Goal: Task Accomplishment & Management: Manage account settings

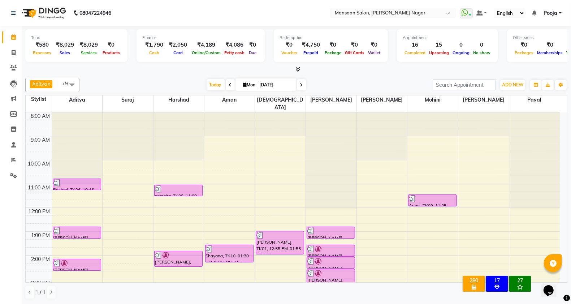
scroll to position [120, 0]
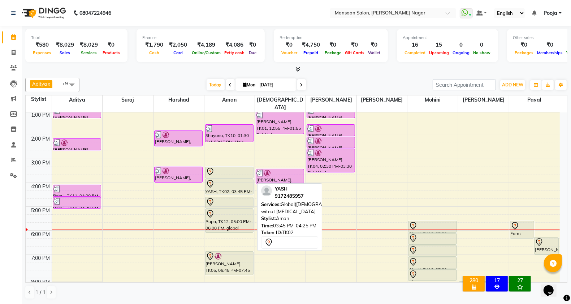
click at [229, 181] on div "YASH, TK02, 03:45 PM-04:25 PM, Global([DEMOGRAPHIC_DATA]) witout [MEDICAL_DATA]" at bounding box center [229, 186] width 48 height 15
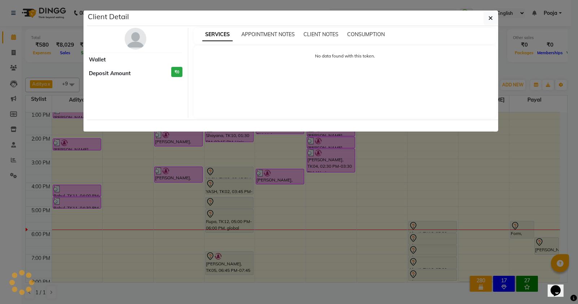
select select "7"
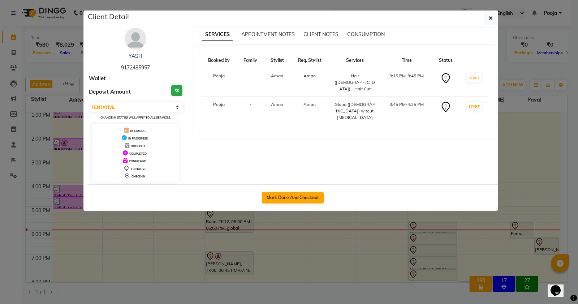
click at [293, 202] on button "Mark Done And Checkout" at bounding box center [293, 198] width 62 height 12
select select "service"
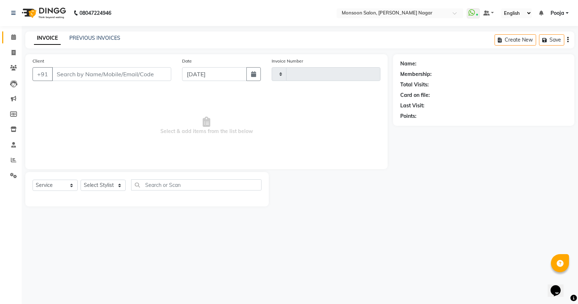
type input "2539"
select select "4905"
type input "91******57"
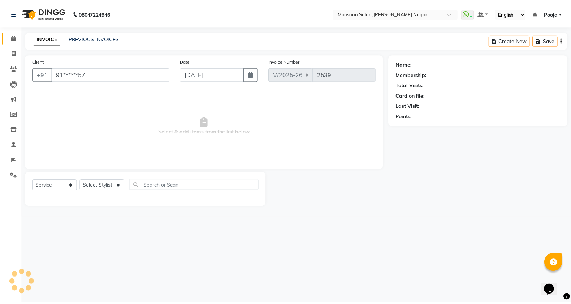
select select "67953"
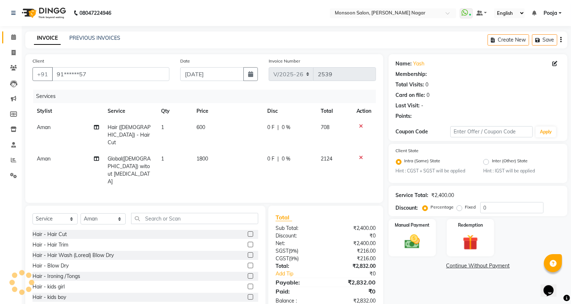
select select "1: Object"
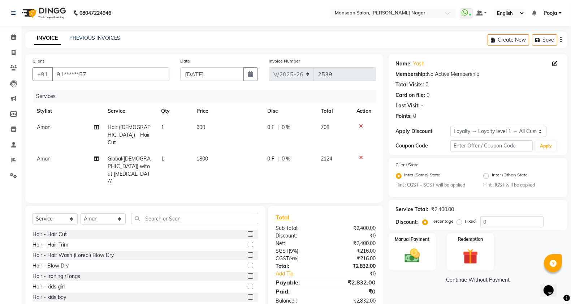
click at [266, 127] on td "0 F | 0 %" at bounding box center [289, 134] width 53 height 31
select select "67953"
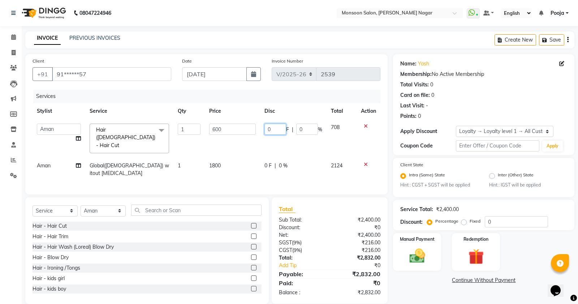
drag, startPoint x: 279, startPoint y: 125, endPoint x: 253, endPoint y: 137, distance: 28.6
click at [253, 137] on tr "Aditya [PERSON_NAME] [PERSON_NAME] [PERSON_NAME] [PERSON_NAME] [PERSON_NAME] Po…" at bounding box center [207, 138] width 348 height 38
type input "200"
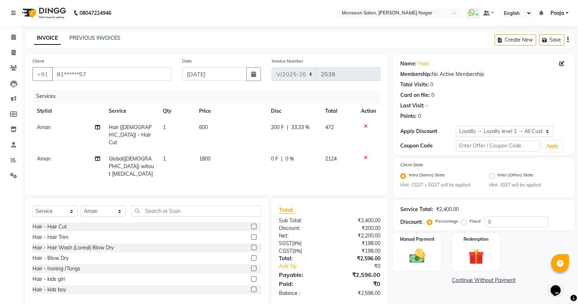
click at [253, 137] on td "600" at bounding box center [231, 134] width 72 height 31
select select "67953"
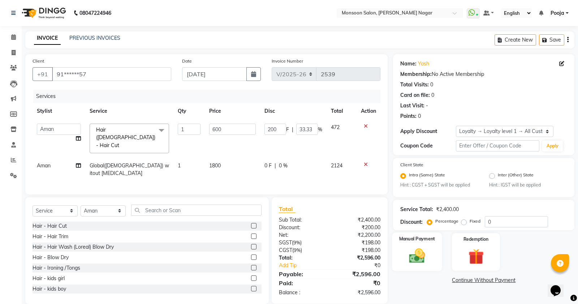
click at [419, 256] on img at bounding box center [417, 256] width 26 height 18
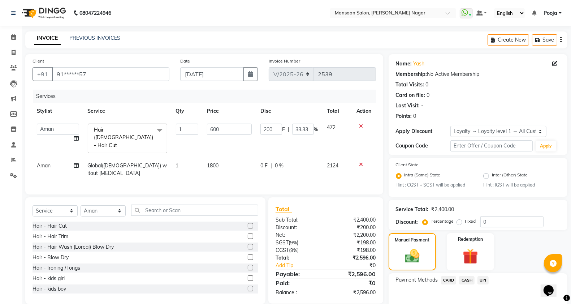
click at [482, 280] on span "UPI" at bounding box center [482, 280] width 11 height 8
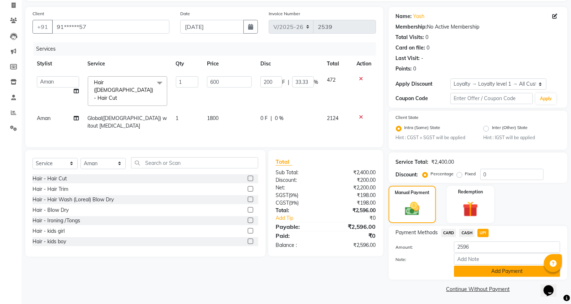
click at [481, 268] on button "Add Payment" at bounding box center [507, 270] width 106 height 11
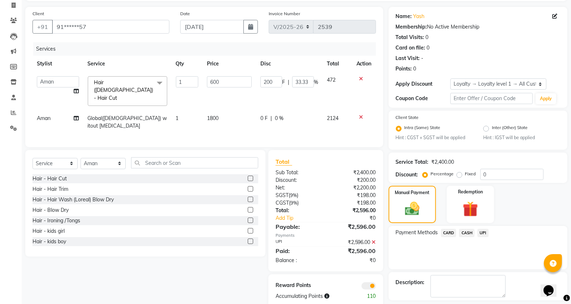
scroll to position [78, 0]
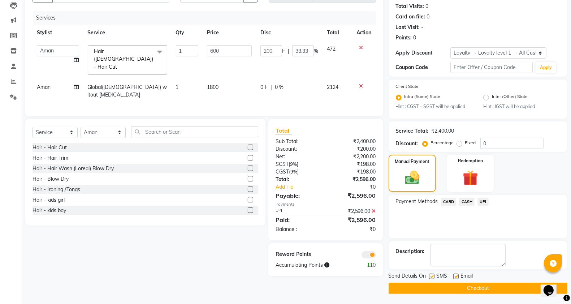
click at [482, 293] on main "INVOICE PREVIOUS INVOICES Create New Save Client +91 91******57 Date [DATE] Inv…" at bounding box center [296, 128] width 549 height 351
click at [482, 286] on button "Checkout" at bounding box center [478, 287] width 179 height 11
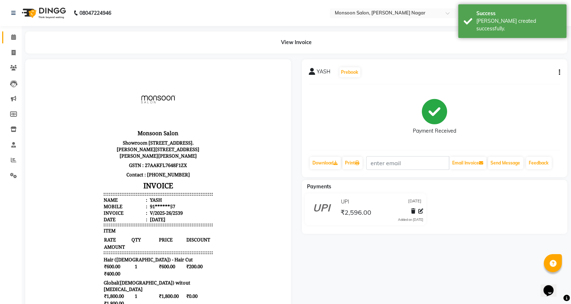
click at [12, 42] on link "Calendar" at bounding box center [10, 37] width 17 height 12
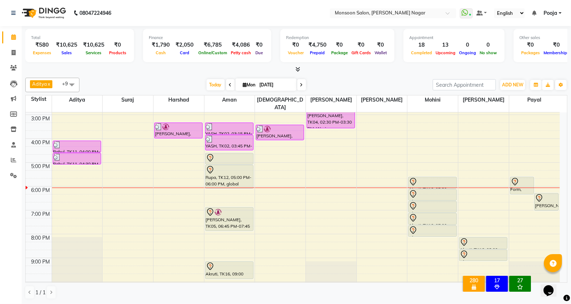
scroll to position [184, 0]
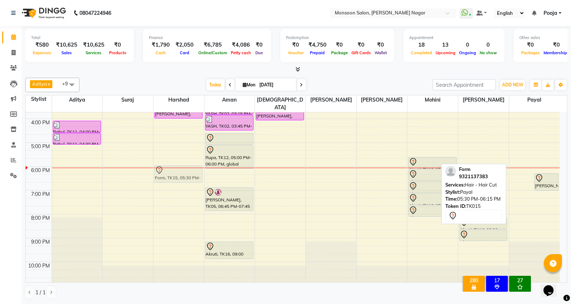
drag, startPoint x: 520, startPoint y: 158, endPoint x: 174, endPoint y: 168, distance: 345.8
click at [174, 168] on tr "Rashmi, TK06, 10:45 AM-11:15 AM, Hair wash ( Davines) Blow dry [PERSON_NAME], T…" at bounding box center [293, 106] width 534 height 357
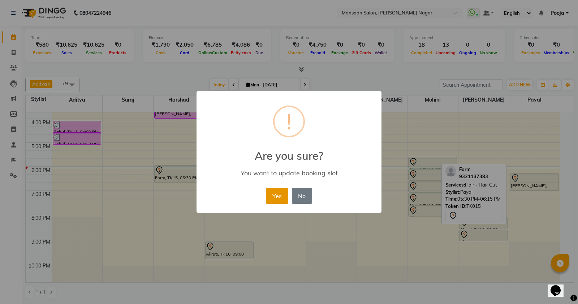
click at [285, 198] on button "Yes" at bounding box center [277, 196] width 22 height 16
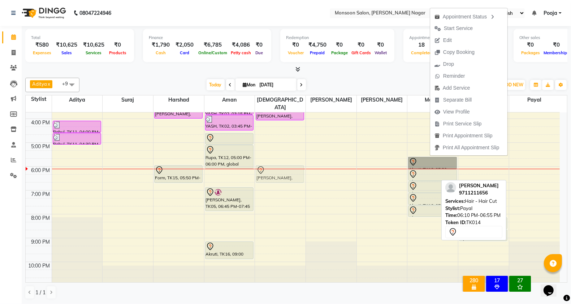
drag, startPoint x: 527, startPoint y: 174, endPoint x: 286, endPoint y: 169, distance: 240.9
click at [286, 169] on tr "Rashmi, TK06, 10:45 AM-11:15 AM, Hair wash ( Davines) Blow dry [PERSON_NAME], T…" at bounding box center [293, 106] width 534 height 357
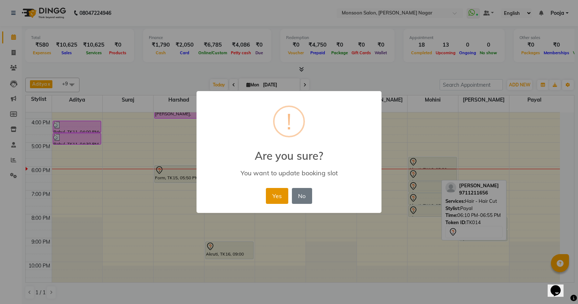
click at [277, 197] on button "Yes" at bounding box center [277, 196] width 22 height 16
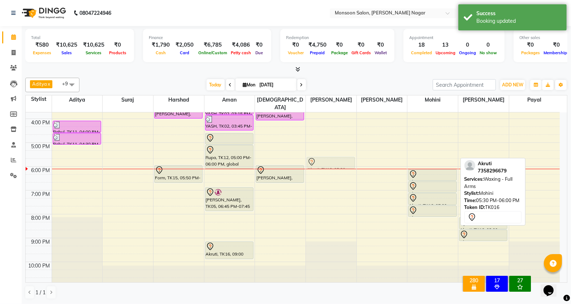
drag, startPoint x: 437, startPoint y: 151, endPoint x: 340, endPoint y: 152, distance: 96.8
click at [340, 152] on tr "Rashmi, TK06, 10:45 AM-11:15 AM, Hair wash ( Davines) Blow dry [PERSON_NAME], T…" at bounding box center [293, 106] width 534 height 357
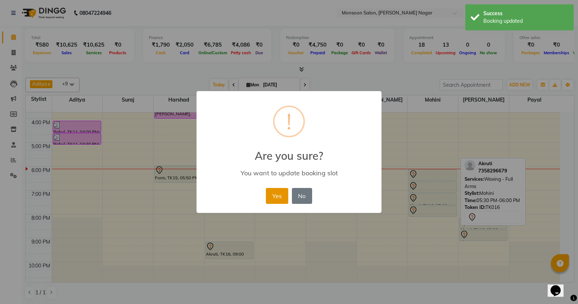
click at [280, 197] on button "Yes" at bounding box center [277, 196] width 22 height 16
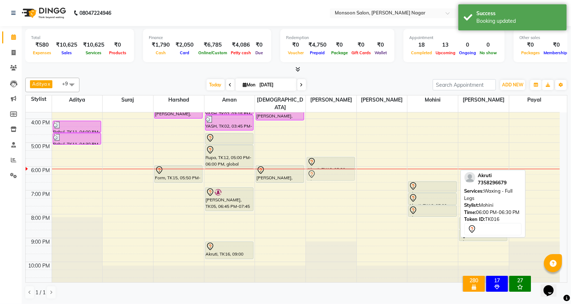
drag, startPoint x: 432, startPoint y: 165, endPoint x: 341, endPoint y: 168, distance: 91.8
click at [341, 168] on tr "Rashmi, TK06, 10:45 AM-11:15 AM, Hair wash ( Davines) Blow dry [PERSON_NAME], T…" at bounding box center [293, 106] width 534 height 357
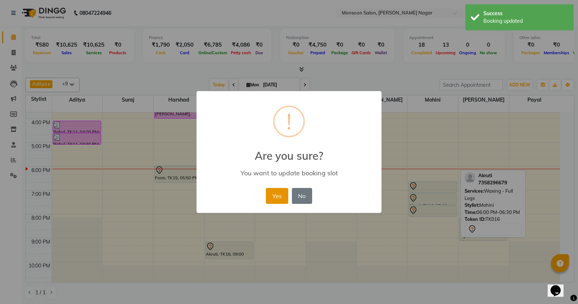
click at [286, 194] on button "Yes" at bounding box center [277, 196] width 22 height 16
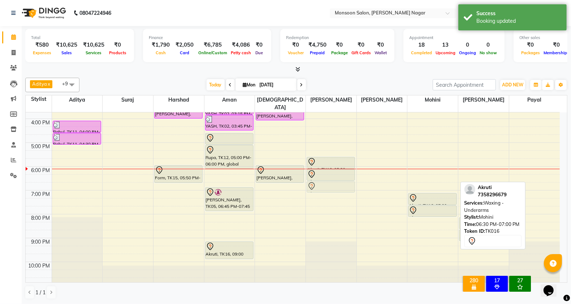
drag, startPoint x: 438, startPoint y: 178, endPoint x: 341, endPoint y: 178, distance: 97.5
click at [341, 178] on tr "Rashmi, TK06, 10:45 AM-11:15 AM, Hair wash ( Davines) Blow dry [PERSON_NAME], T…" at bounding box center [293, 106] width 534 height 357
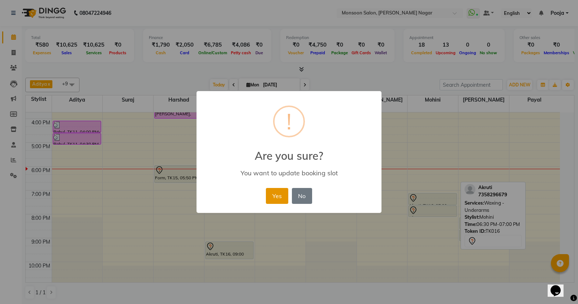
click at [282, 194] on button "Yes" at bounding box center [277, 196] width 22 height 16
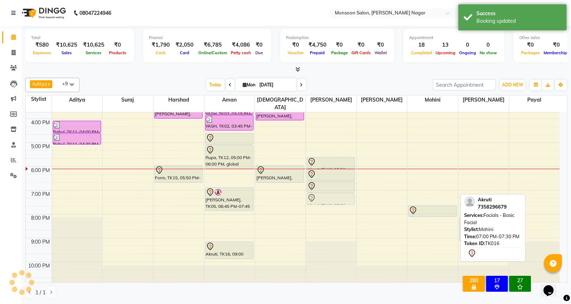
drag, startPoint x: 430, startPoint y: 191, endPoint x: 341, endPoint y: 191, distance: 89.2
click at [341, 191] on tr "Rashmi, TK06, 10:45 AM-11:15 AM, Hair wash ( Davines) Blow dry [PERSON_NAME], T…" at bounding box center [293, 106] width 534 height 357
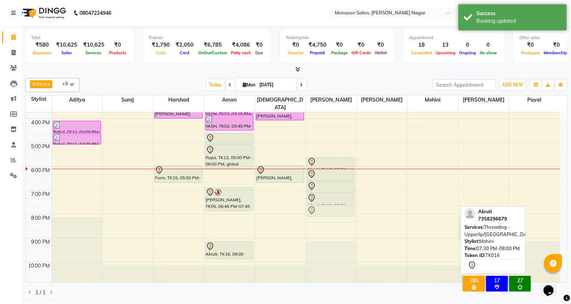
drag, startPoint x: 439, startPoint y: 200, endPoint x: 346, endPoint y: 202, distance: 93.2
click at [346, 202] on tr "Rashmi, TK06, 10:45 AM-11:15 AM, Hair wash ( Davines) Blow dry [PERSON_NAME], T…" at bounding box center [293, 106] width 534 height 357
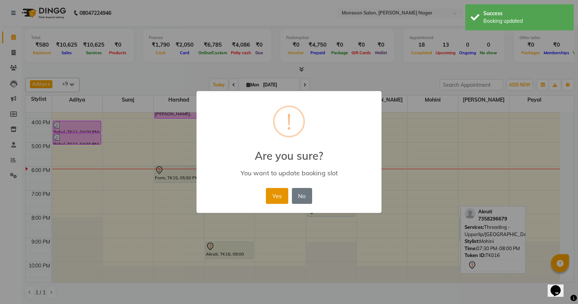
click at [279, 198] on button "Yes" at bounding box center [277, 196] width 22 height 16
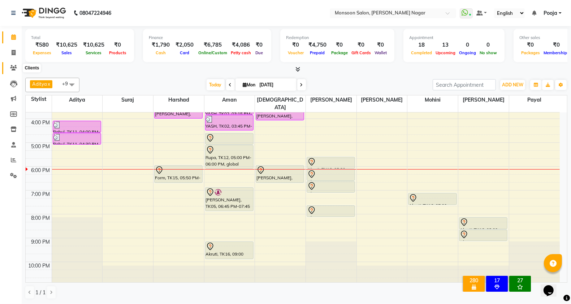
click at [17, 67] on icon at bounding box center [13, 67] width 7 height 5
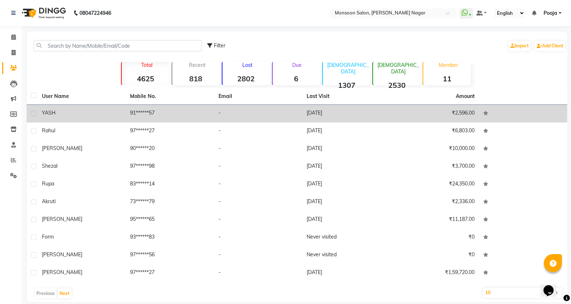
click at [129, 111] on td "91******57" at bounding box center [170, 114] width 88 height 18
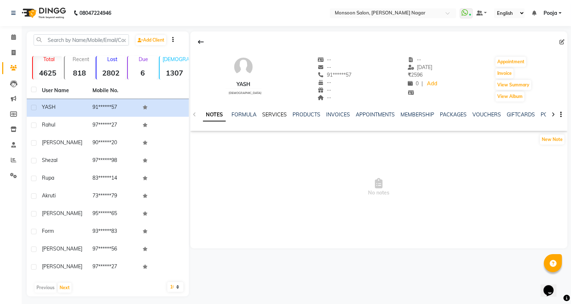
click at [274, 116] on link "SERVICES" at bounding box center [274, 114] width 25 height 7
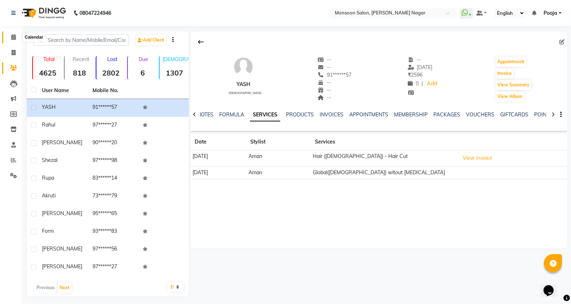
click at [8, 37] on span at bounding box center [13, 37] width 13 height 8
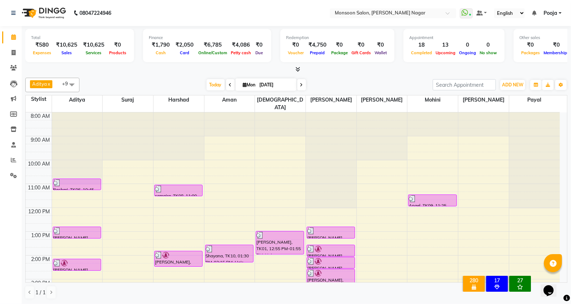
scroll to position [120, 0]
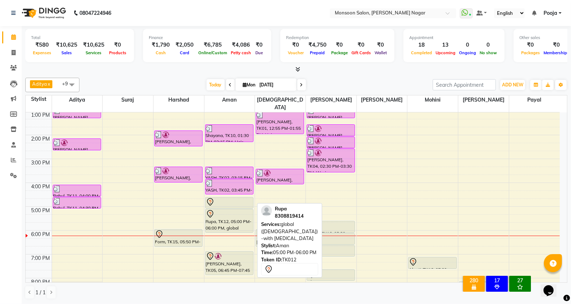
click at [223, 210] on div at bounding box center [229, 213] width 47 height 9
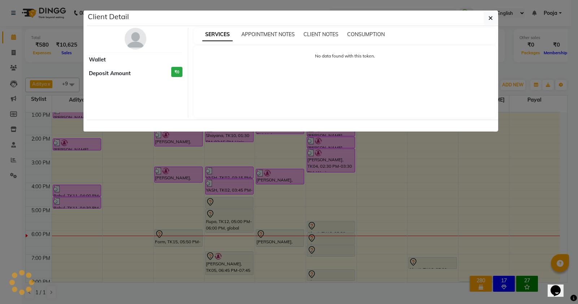
select select "7"
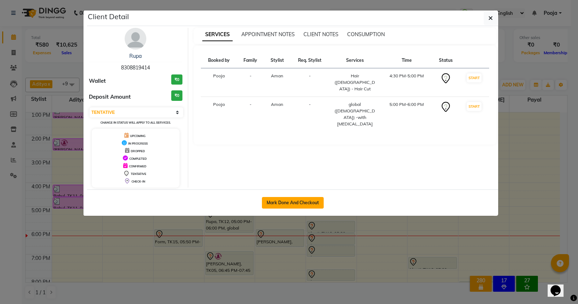
click at [270, 203] on button "Mark Done And Checkout" at bounding box center [293, 203] width 62 height 12
select select "service"
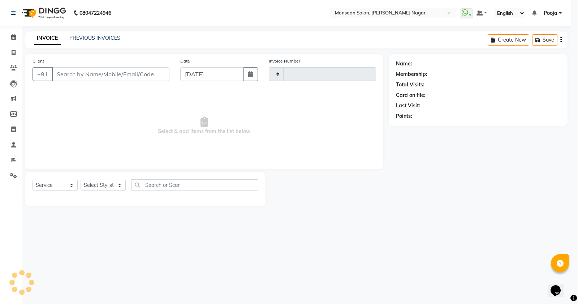
type input "2540"
select select "4905"
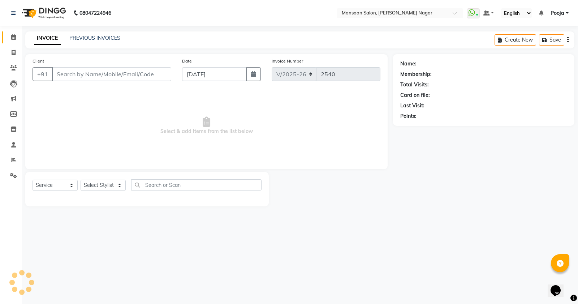
type input "83******14"
select select "67953"
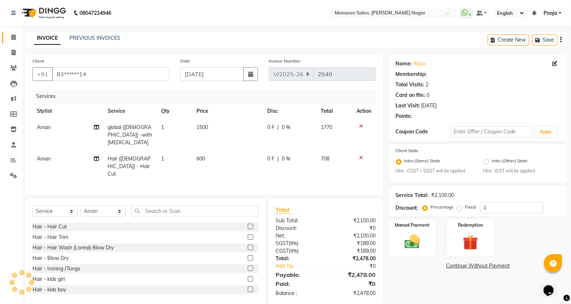
radio input "false"
radio input "true"
select select "1: Object"
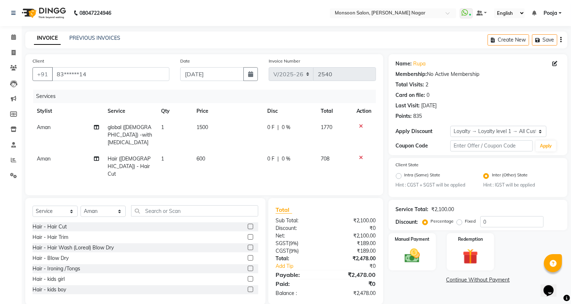
click at [267, 155] on span "0 F" at bounding box center [270, 159] width 7 height 8
select select "67953"
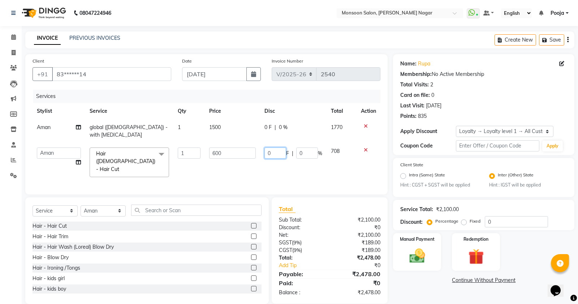
drag, startPoint x: 276, startPoint y: 147, endPoint x: 247, endPoint y: 154, distance: 30.5
click at [247, 154] on tr "Aditya [PERSON_NAME] [PERSON_NAME] [PERSON_NAME] [PERSON_NAME] [PERSON_NAME] Po…" at bounding box center [207, 162] width 348 height 38
type input "200"
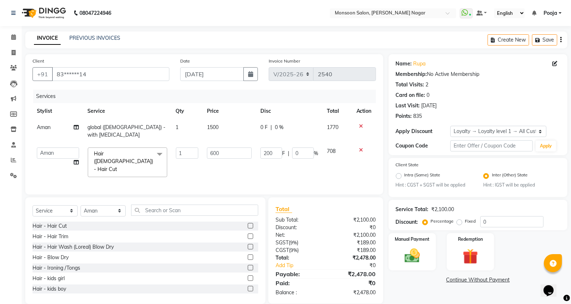
click at [247, 154] on td "600" at bounding box center [230, 162] width 54 height 38
select select "67953"
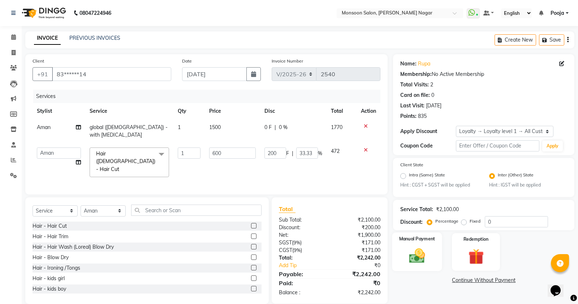
click at [414, 253] on img at bounding box center [417, 256] width 26 height 18
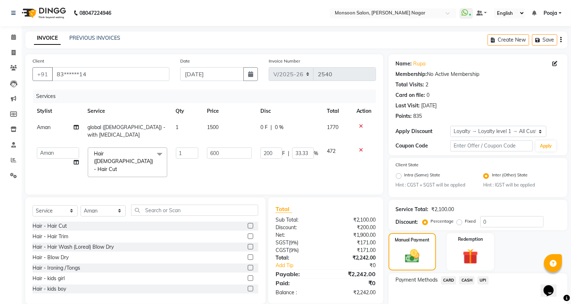
click at [483, 279] on span "UPI" at bounding box center [482, 280] width 11 height 8
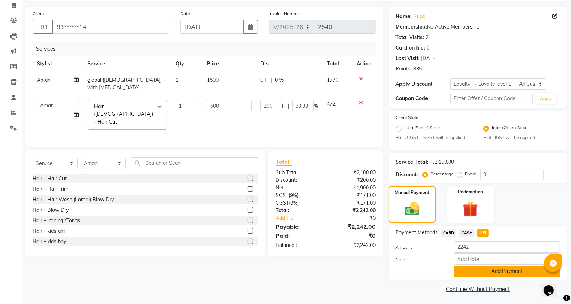
click at [483, 272] on button "Add Payment" at bounding box center [507, 270] width 106 height 11
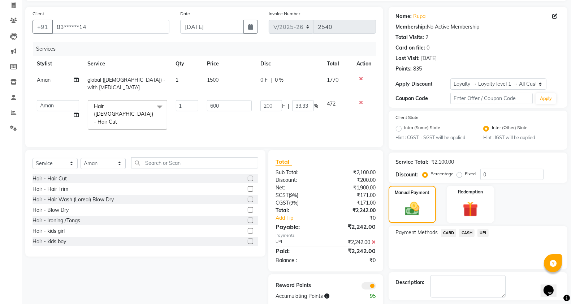
scroll to position [78, 0]
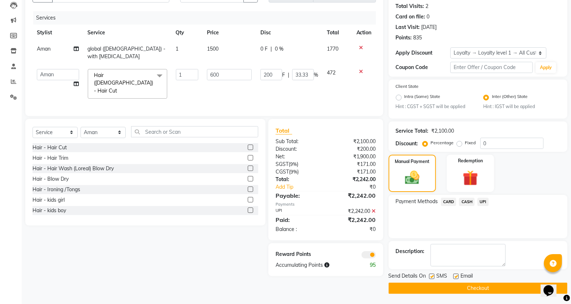
click at [480, 284] on button "Checkout" at bounding box center [478, 287] width 179 height 11
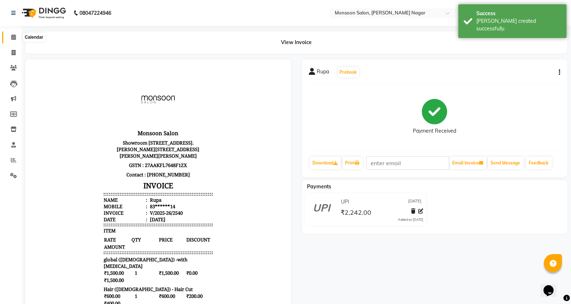
click at [9, 39] on span at bounding box center [13, 37] width 13 height 8
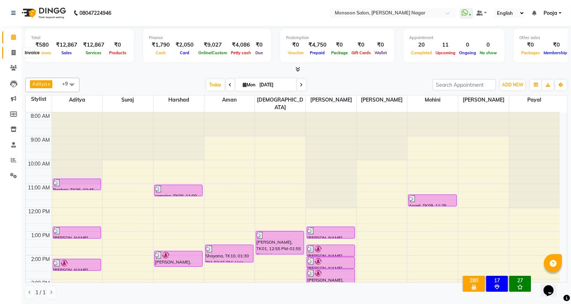
click at [12, 53] on icon at bounding box center [14, 52] width 4 height 5
select select "4905"
select select "service"
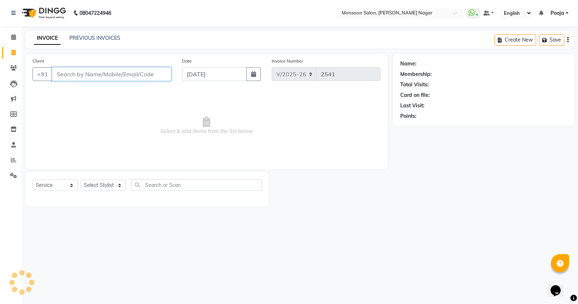
click at [58, 72] on input "Client" at bounding box center [111, 74] width 119 height 14
type input "8"
type input "9072167733"
click at [140, 76] on span "Add Client" at bounding box center [152, 73] width 29 height 7
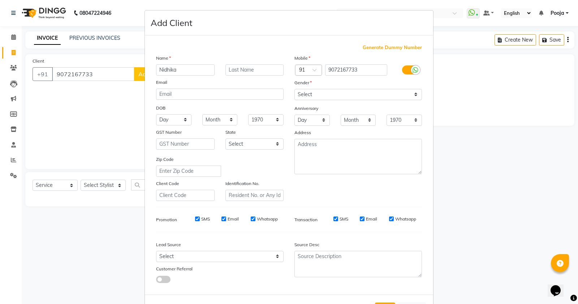
type input "Nidhika"
drag, startPoint x: 333, startPoint y: 94, endPoint x: 332, endPoint y: 99, distance: 5.4
click at [333, 94] on select "Select [DEMOGRAPHIC_DATA] [DEMOGRAPHIC_DATA] Other Prefer Not To Say" at bounding box center [357, 94] width 127 height 11
click at [294, 89] on select "Select [DEMOGRAPHIC_DATA] [DEMOGRAPHIC_DATA] Other Prefer Not To Say" at bounding box center [357, 94] width 127 height 11
click at [325, 95] on select "Select [DEMOGRAPHIC_DATA] [DEMOGRAPHIC_DATA] Other Prefer Not To Say" at bounding box center [357, 94] width 127 height 11
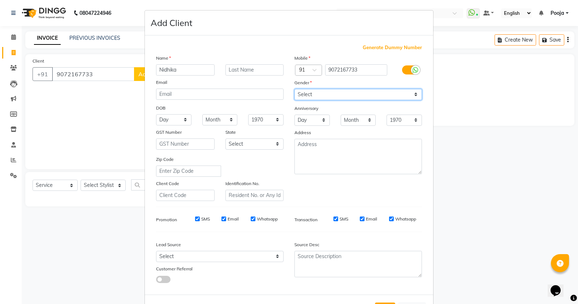
select select "[DEMOGRAPHIC_DATA]"
click at [294, 89] on select "Select [DEMOGRAPHIC_DATA] [DEMOGRAPHIC_DATA] Other Prefer Not To Say" at bounding box center [357, 94] width 127 height 11
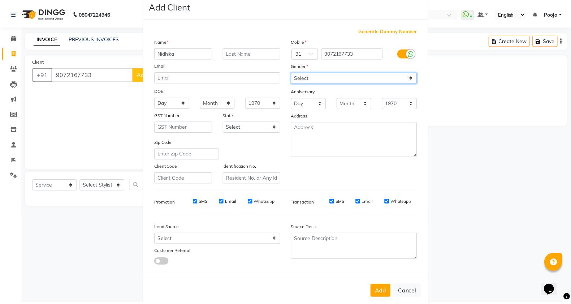
scroll to position [27, 0]
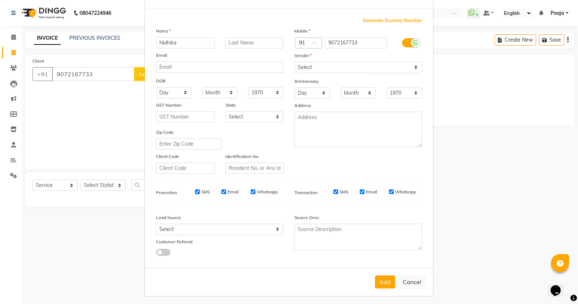
click at [380, 287] on div "Add Cancel" at bounding box center [289, 281] width 288 height 29
click at [380, 285] on button "Add" at bounding box center [385, 281] width 20 height 13
type input "90******33"
select select
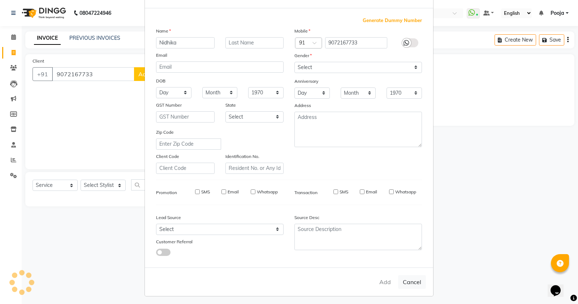
select select
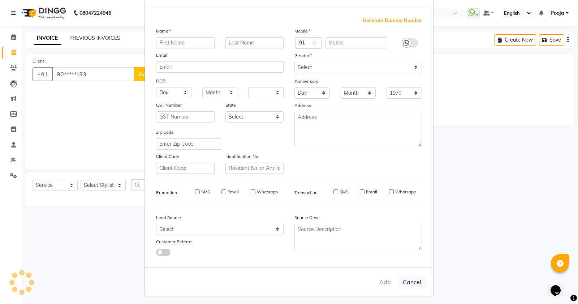
checkbox input "false"
select select "1: Object"
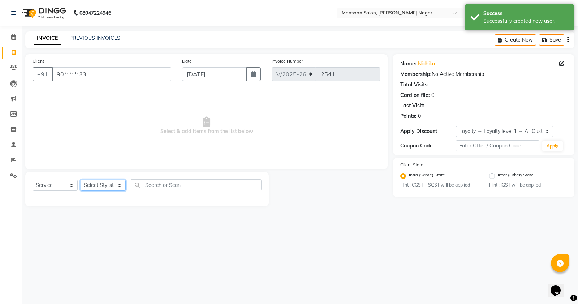
click at [98, 186] on select "Select Stylist [PERSON_NAME] [PERSON_NAME] [PERSON_NAME] [PERSON_NAME] [PERSON_…" at bounding box center [103, 184] width 45 height 11
select select "85326"
click at [81, 179] on select "Select Stylist [PERSON_NAME] [PERSON_NAME] [PERSON_NAME] [PERSON_NAME] [PERSON_…" at bounding box center [103, 184] width 45 height 11
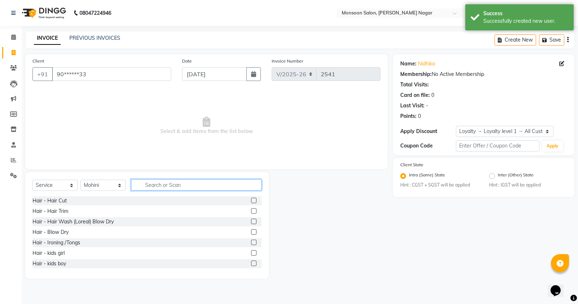
click at [150, 181] on input "text" at bounding box center [196, 184] width 130 height 11
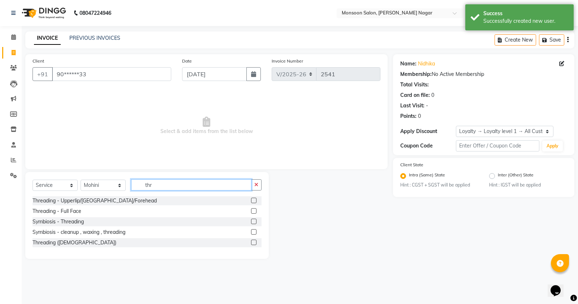
type input "thr"
click at [253, 202] on label at bounding box center [253, 200] width 5 height 5
click at [253, 202] on input "checkbox" at bounding box center [253, 200] width 5 height 5
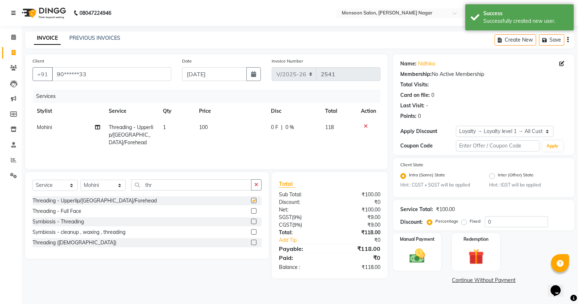
checkbox input "false"
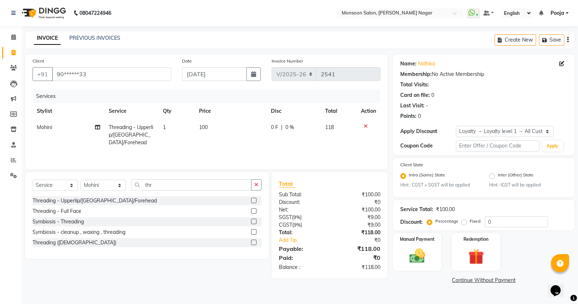
click at [567, 40] on icon "button" at bounding box center [567, 40] width 1 height 0
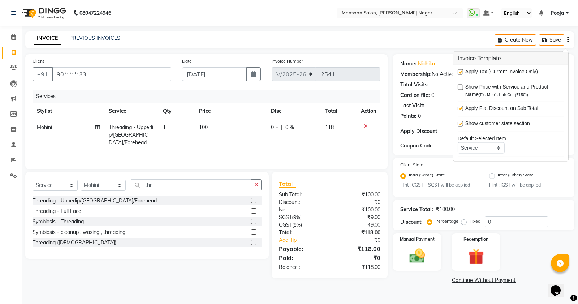
click at [459, 71] on label at bounding box center [460, 71] width 5 height 5
click at [459, 71] on input "checkbox" at bounding box center [460, 72] width 5 height 5
checkbox input "false"
click at [431, 248] on div "Manual Payment" at bounding box center [417, 251] width 50 height 39
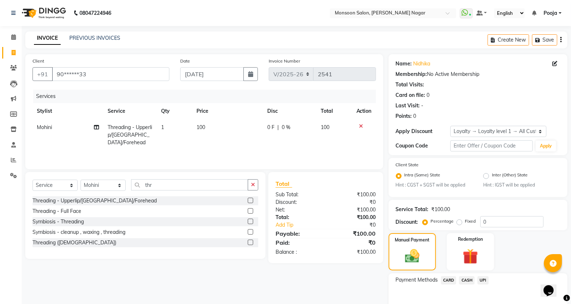
click at [484, 277] on span "UPI" at bounding box center [482, 280] width 11 height 8
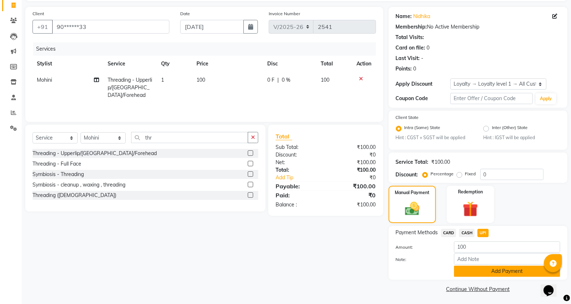
click at [484, 271] on button "Add Payment" at bounding box center [507, 270] width 106 height 11
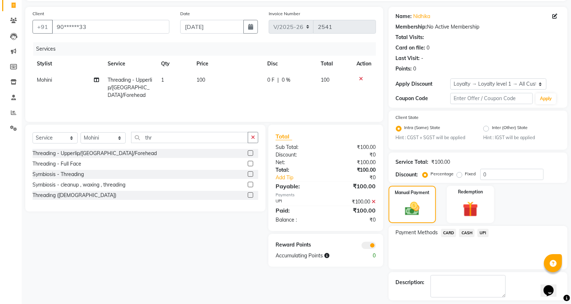
scroll to position [78, 0]
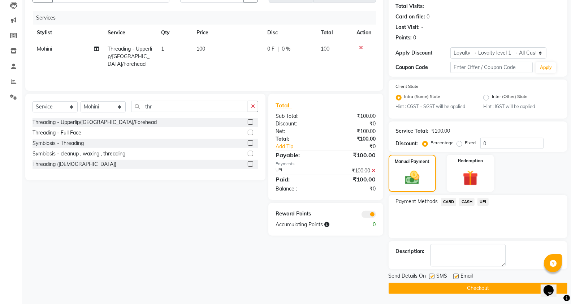
click at [482, 286] on button "Checkout" at bounding box center [478, 287] width 179 height 11
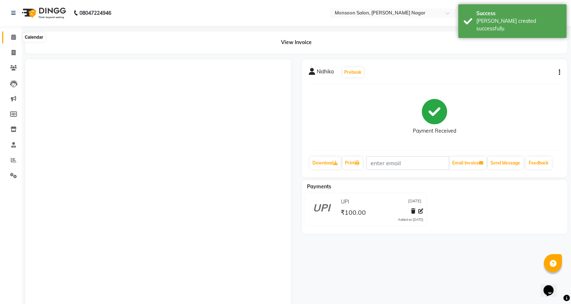
click at [12, 37] on icon at bounding box center [13, 36] width 5 height 5
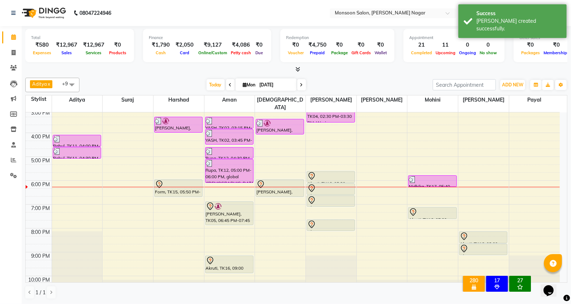
scroll to position [170, 0]
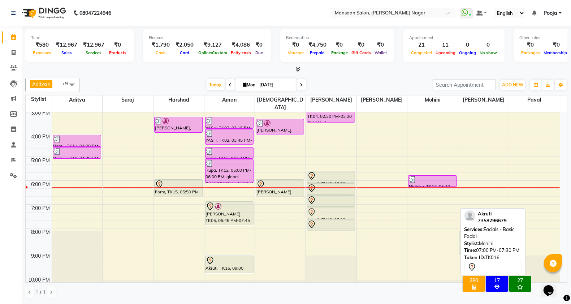
drag, startPoint x: 428, startPoint y: 203, endPoint x: 338, endPoint y: 202, distance: 90.7
click at [338, 202] on tr "Rashmi, TK06, 10:45 AM-11:15 AM, Hair wash ( Davines) Blow dry [PERSON_NAME], T…" at bounding box center [293, 120] width 534 height 357
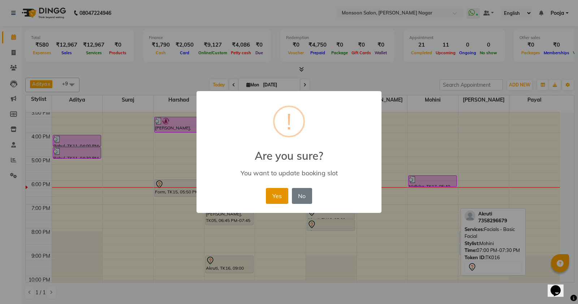
click at [273, 197] on button "Yes" at bounding box center [277, 196] width 22 height 16
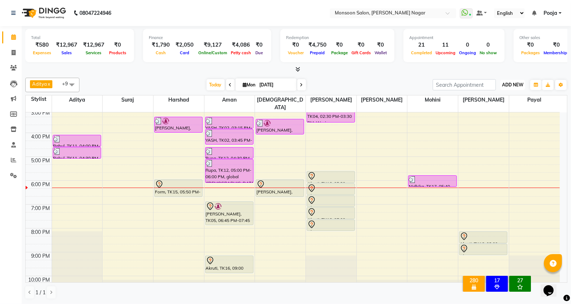
click at [520, 83] on span "ADD NEW" at bounding box center [512, 84] width 21 height 5
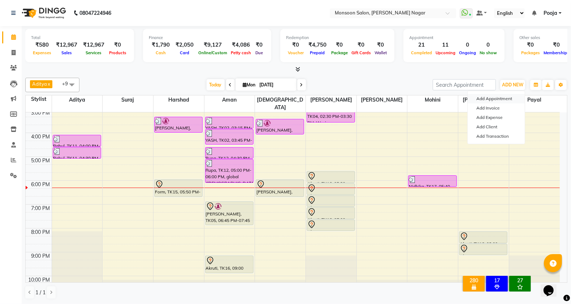
click at [503, 96] on button "Add Appointment" at bounding box center [496, 98] width 57 height 9
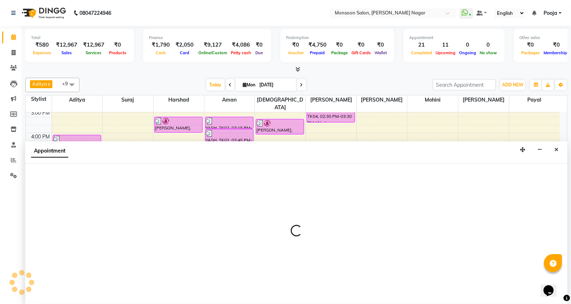
scroll to position [0, 0]
select select "540"
select select "tentative"
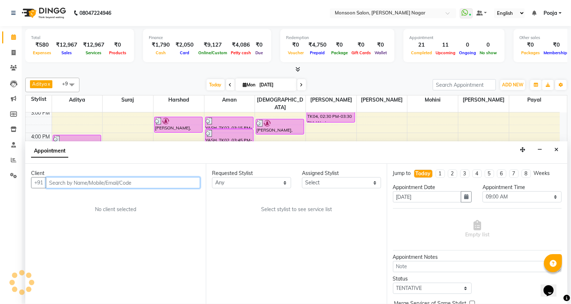
click at [151, 183] on input "text" at bounding box center [123, 182] width 154 height 11
click at [107, 185] on input "8971177" at bounding box center [108, 182] width 124 height 11
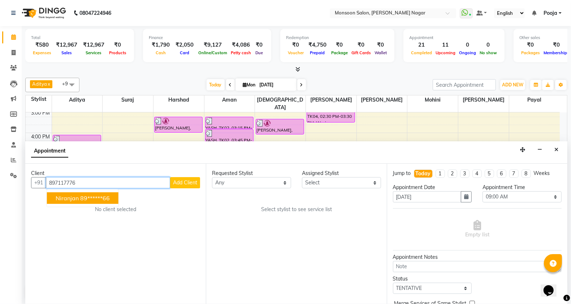
click at [102, 199] on ngb-highlight "89******66" at bounding box center [95, 197] width 30 height 7
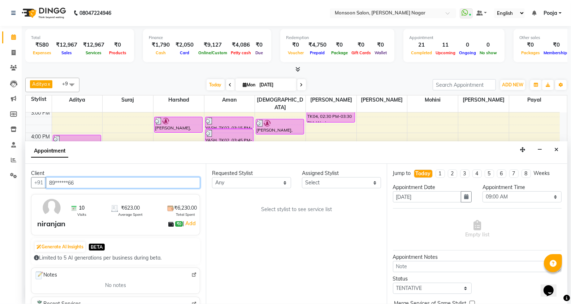
type input "89******66"
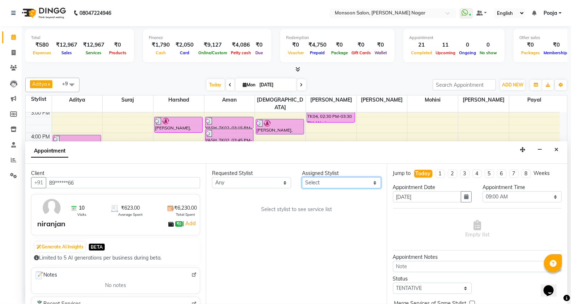
click at [334, 186] on select "Select [PERSON_NAME] [PERSON_NAME] [PERSON_NAME] [PERSON_NAME] [PERSON_NAME] Po…" at bounding box center [341, 182] width 79 height 11
select select "89609"
click at [302, 177] on select "Select [PERSON_NAME] [PERSON_NAME] [PERSON_NAME] [PERSON_NAME] [PERSON_NAME] Po…" at bounding box center [341, 182] width 79 height 11
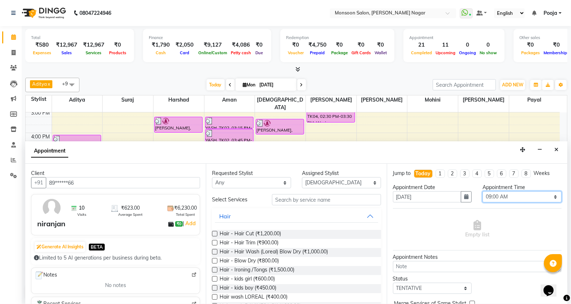
click at [485, 198] on select "Select 09:00 AM 09:15 AM 09:30 AM 09:45 AM 10:00 AM 10:15 AM 10:30 AM 10:45 AM …" at bounding box center [521, 196] width 79 height 11
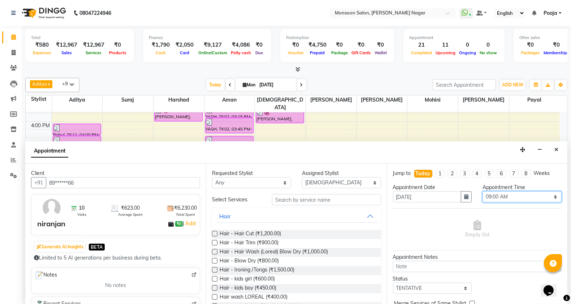
scroll to position [184, 0]
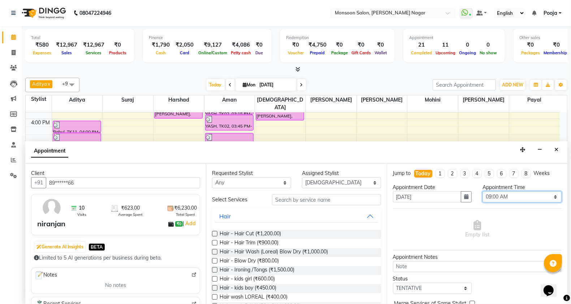
click at [491, 197] on select "Select 09:00 AM 09:15 AM 09:30 AM 09:45 AM 10:00 AM 10:15 AM 10:30 AM 10:45 AM …" at bounding box center [521, 196] width 79 height 11
select select "1170"
click at [482, 191] on select "Select 09:00 AM 09:15 AM 09:30 AM 09:45 AM 10:00 AM 10:15 AM 10:30 AM 10:45 AM …" at bounding box center [521, 196] width 79 height 11
click at [329, 196] on input "text" at bounding box center [326, 199] width 109 height 11
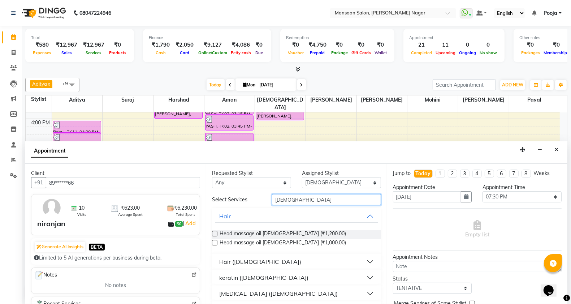
type input "[DEMOGRAPHIC_DATA]"
click at [246, 259] on div "Hair ([DEMOGRAPHIC_DATA])" at bounding box center [260, 261] width 82 height 9
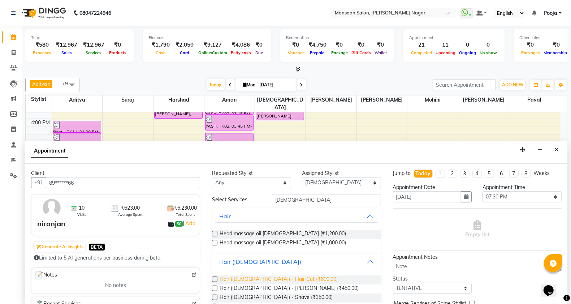
click at [250, 276] on span "Hair ([DEMOGRAPHIC_DATA]) - Hair Cut (₹600.00)" at bounding box center [279, 279] width 118 height 9
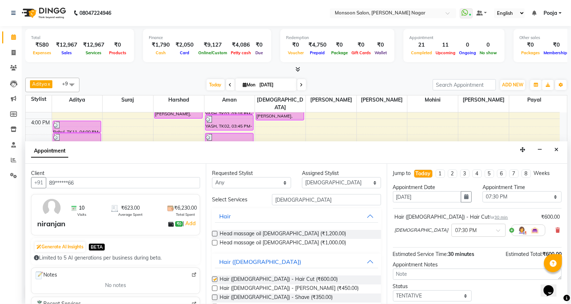
checkbox input "false"
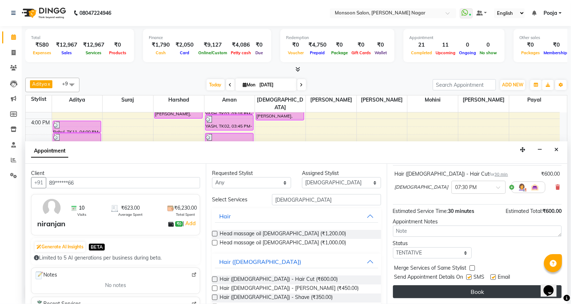
click at [481, 288] on button "Book" at bounding box center [477, 291] width 169 height 13
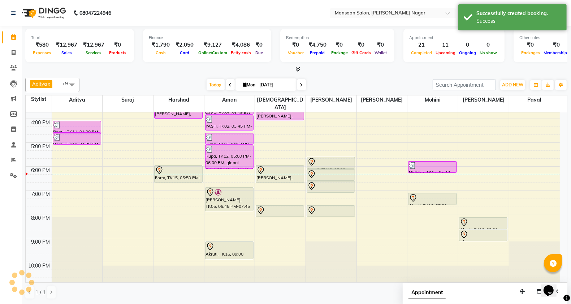
scroll to position [0, 0]
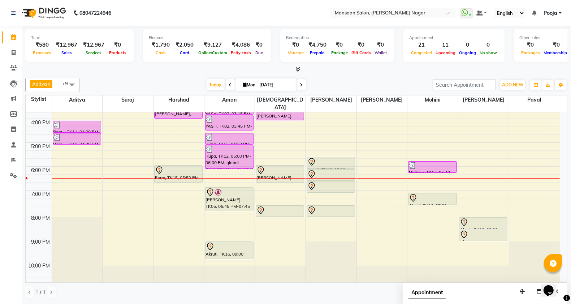
click at [300, 85] on icon at bounding box center [301, 85] width 3 height 4
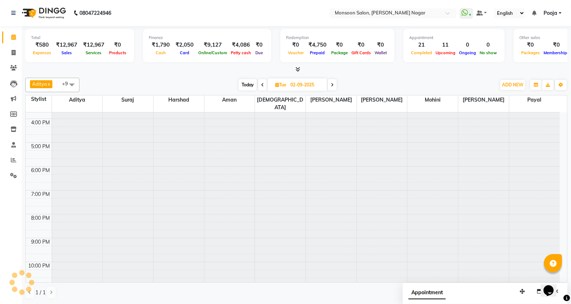
scroll to position [184, 0]
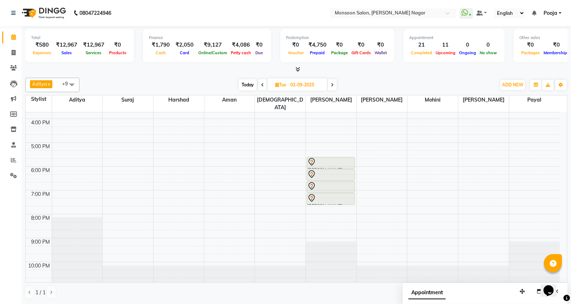
click at [246, 84] on span "Today" at bounding box center [248, 84] width 18 height 11
type input "[DATE]"
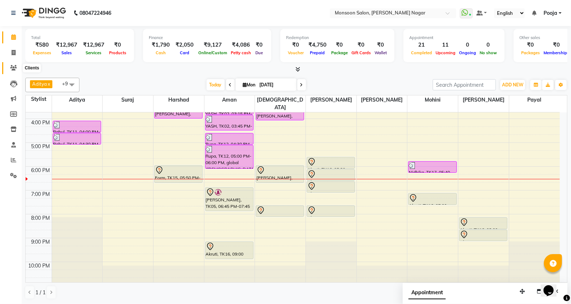
click at [17, 71] on span at bounding box center [13, 68] width 13 height 8
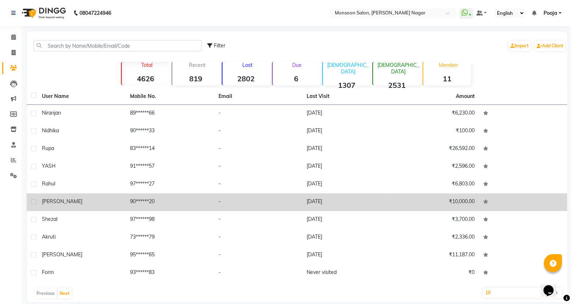
click at [177, 196] on td "90******20" at bounding box center [170, 202] width 88 height 18
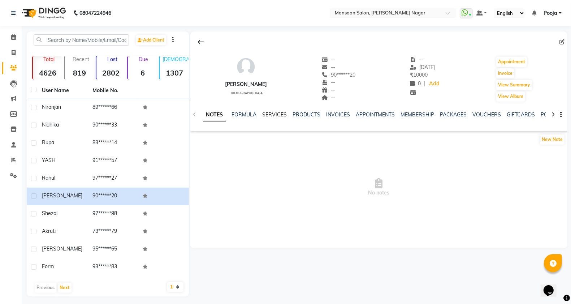
click at [271, 114] on link "SERVICES" at bounding box center [274, 114] width 25 height 7
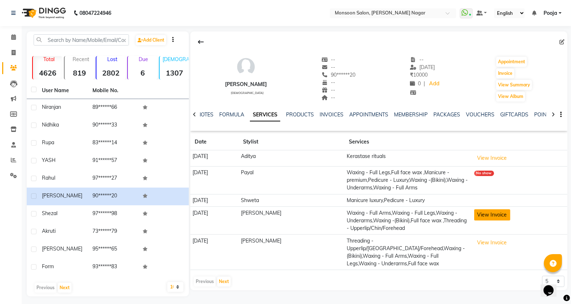
click at [486, 219] on button "View Invoice" at bounding box center [492, 214] width 36 height 11
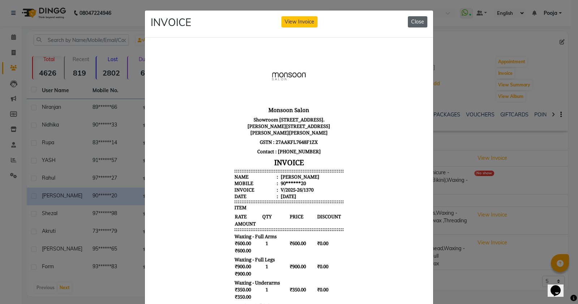
click at [408, 26] on button "Close" at bounding box center [418, 21] width 20 height 11
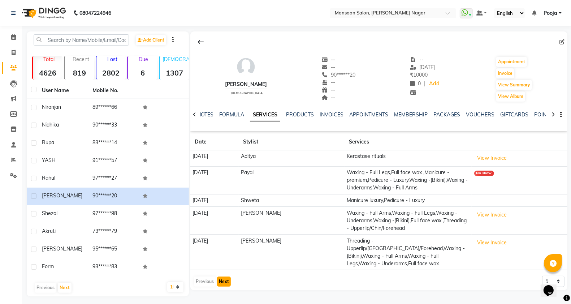
click at [228, 276] on button "Next" at bounding box center [224, 281] width 14 height 10
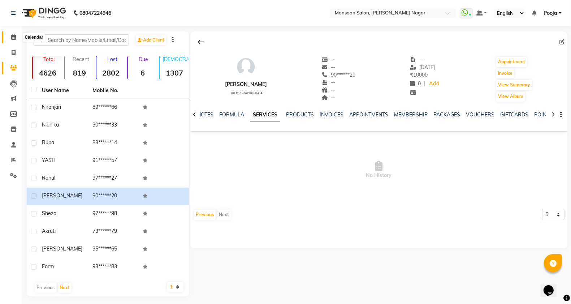
click at [13, 40] on icon at bounding box center [13, 36] width 5 height 5
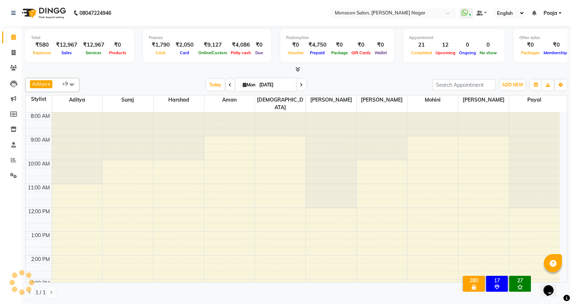
scroll to position [170, 0]
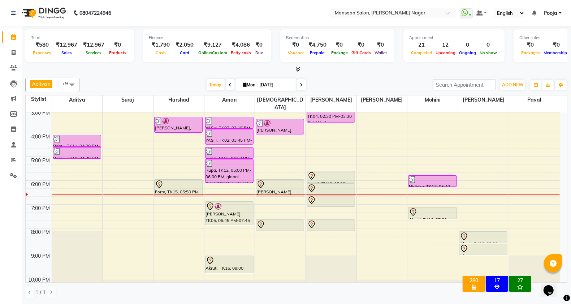
click at [298, 84] on span at bounding box center [301, 84] width 9 height 11
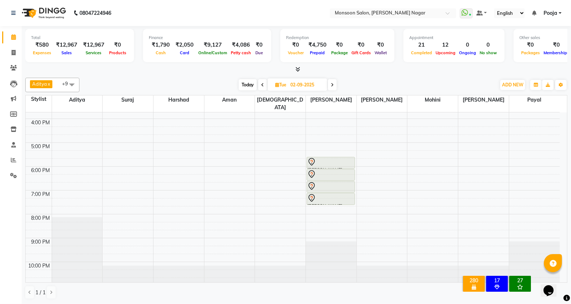
click at [241, 87] on span "Today" at bounding box center [248, 84] width 18 height 11
type input "[DATE]"
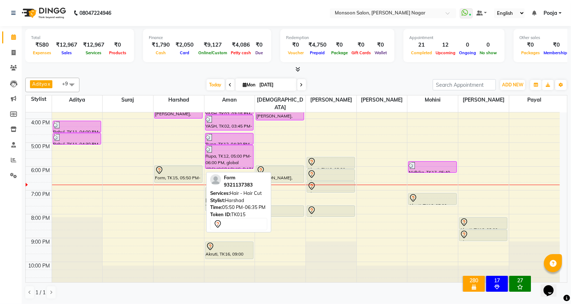
click at [174, 171] on div "Form, TK15, 05:50 PM-06:35 PM, Hair - Hair Cut" at bounding box center [179, 173] width 48 height 17
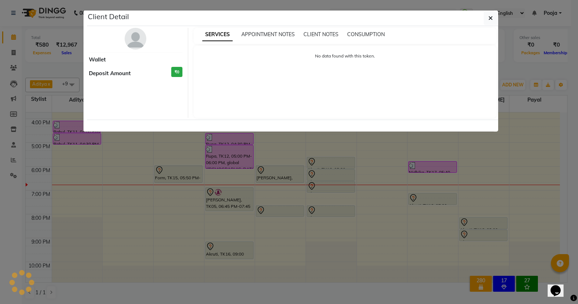
select select "7"
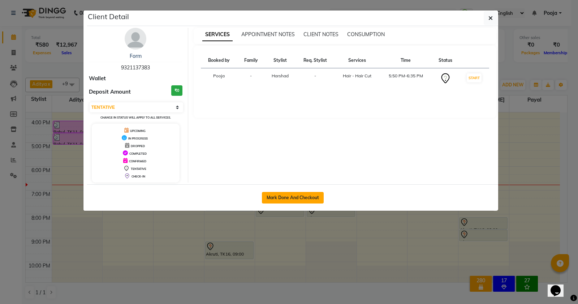
click at [272, 202] on button "Mark Done And Checkout" at bounding box center [293, 198] width 62 height 12
select select "service"
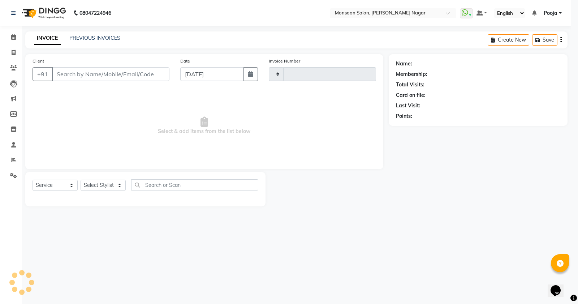
type input "2542"
select select "4905"
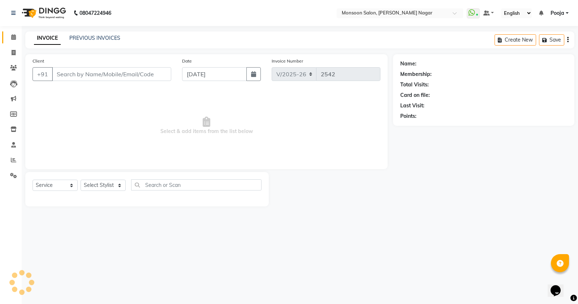
type input "93******83"
select select "59624"
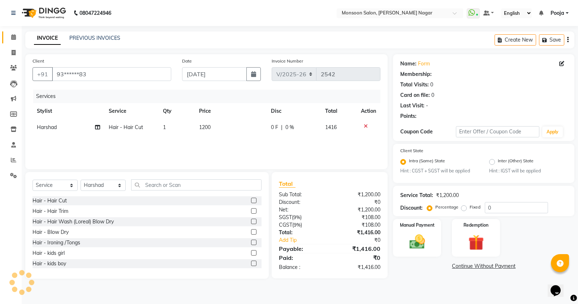
select select "1: Object"
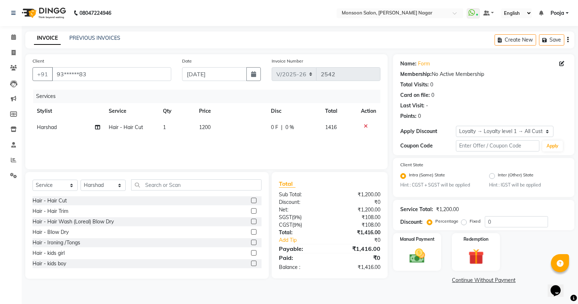
click at [268, 133] on td "0 F | 0 %" at bounding box center [294, 127] width 54 height 16
select select "59624"
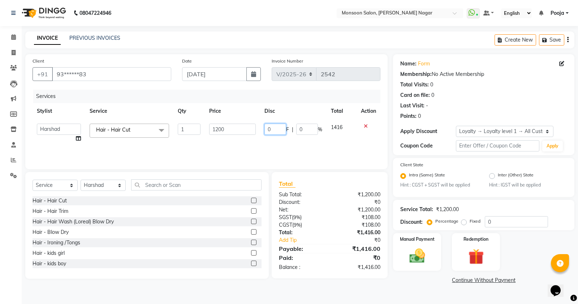
drag, startPoint x: 281, startPoint y: 129, endPoint x: 247, endPoint y: 129, distance: 33.9
click at [255, 134] on tr "Aditya [PERSON_NAME] [PERSON_NAME] [PERSON_NAME] [PERSON_NAME] [PERSON_NAME] Po…" at bounding box center [207, 132] width 348 height 27
type input "400"
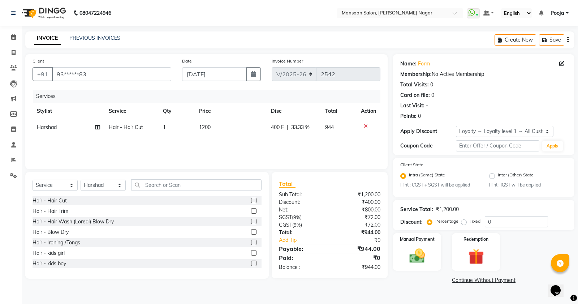
click at [239, 140] on div "Services Stylist Service Qty Price Disc Total Action [PERSON_NAME] Hair - Hair …" at bounding box center [207, 126] width 348 height 72
click at [438, 247] on div "Manual Payment" at bounding box center [417, 251] width 50 height 39
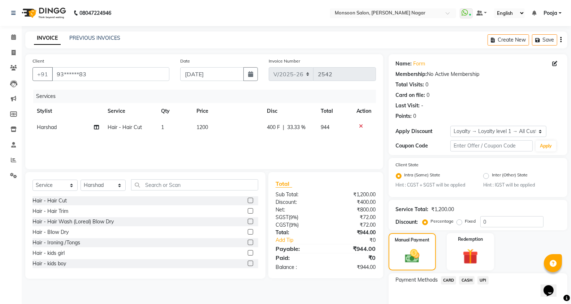
click at [482, 276] on span "UPI" at bounding box center [482, 280] width 11 height 8
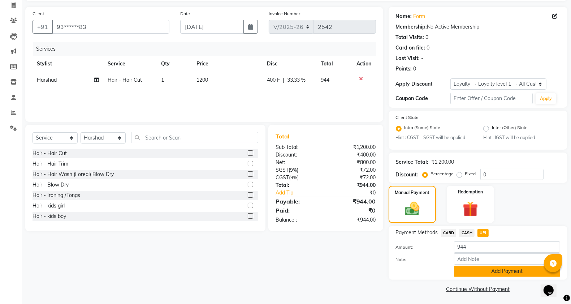
click at [481, 272] on button "Add Payment" at bounding box center [507, 270] width 106 height 11
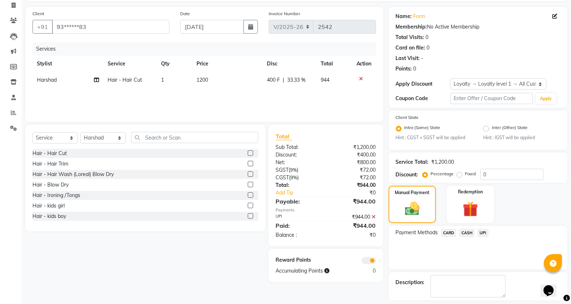
scroll to position [78, 0]
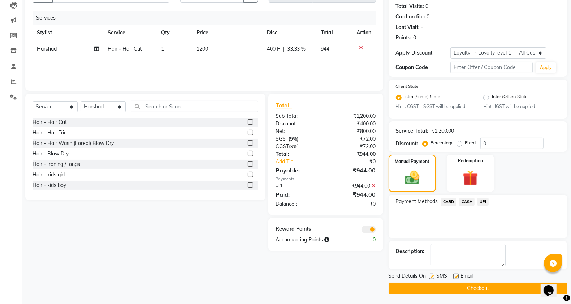
click at [473, 282] on button "Checkout" at bounding box center [478, 287] width 179 height 11
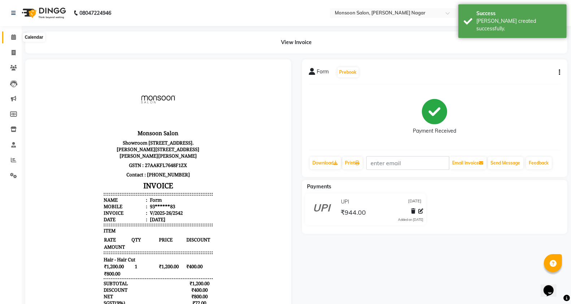
click at [13, 37] on icon at bounding box center [13, 36] width 5 height 5
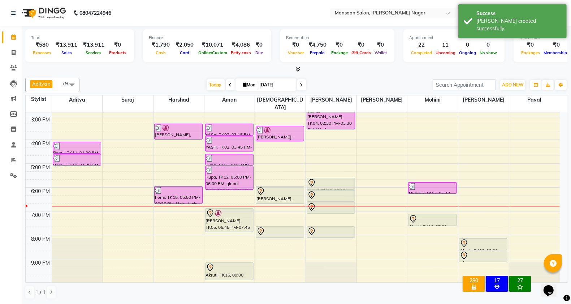
scroll to position [184, 0]
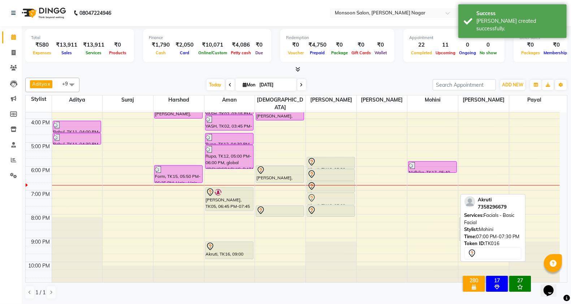
drag, startPoint x: 418, startPoint y: 189, endPoint x: 324, endPoint y: 192, distance: 94.3
click at [324, 192] on tr "Rashmi, TK06, 10:45 AM-11:15 AM, Hair wash ( Davines) Blow dry [PERSON_NAME], T…" at bounding box center [293, 106] width 534 height 357
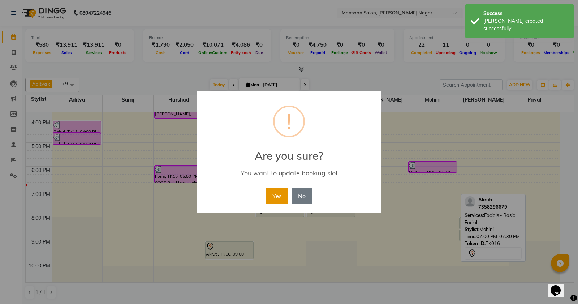
click at [275, 196] on button "Yes" at bounding box center [277, 196] width 22 height 16
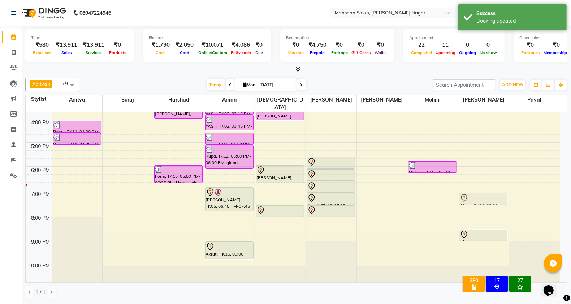
drag, startPoint x: 490, startPoint y: 212, endPoint x: 489, endPoint y: 190, distance: 21.3
click at [489, 190] on div "Akruti, TK16, 08:00 PM-08:30 PM, Pedicure - basic Akruti, TK16, 08:30 PM-09:00 …" at bounding box center [483, 106] width 51 height 357
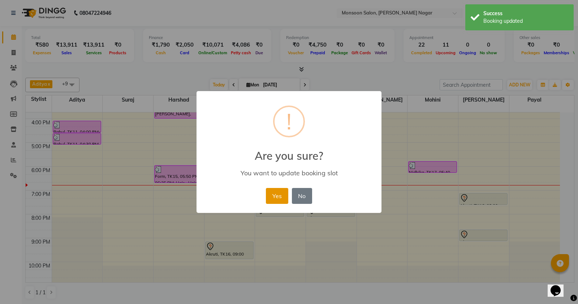
click at [279, 199] on button "Yes" at bounding box center [277, 196] width 22 height 16
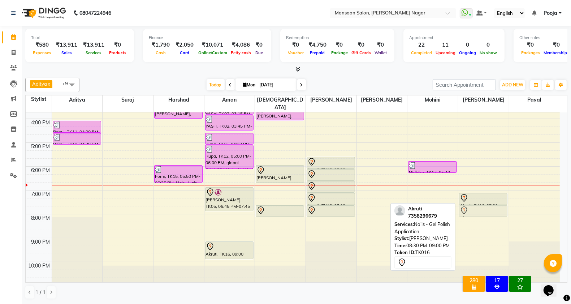
drag, startPoint x: 481, startPoint y: 229, endPoint x: 485, endPoint y: 208, distance: 20.5
click at [485, 208] on div "Akruti, TK16, 07:00 PM-07:30 PM, Pedicure - basic Akruti, TK16, 08:30 PM-09:00 …" at bounding box center [483, 106] width 51 height 357
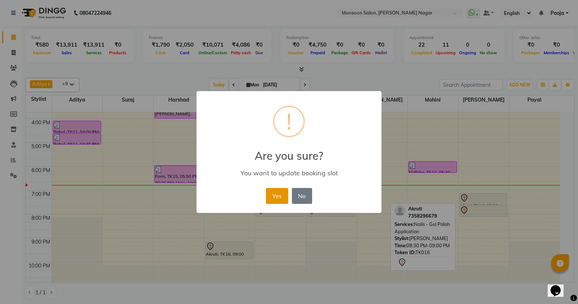
click at [277, 193] on button "Yes" at bounding box center [277, 196] width 22 height 16
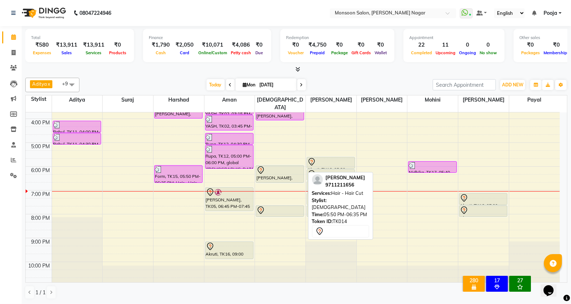
click at [279, 166] on div at bounding box center [279, 170] width 47 height 9
click at [287, 168] on div "[PERSON_NAME], TK14, 05:50 PM-06:35 PM, Hair - Hair Cut" at bounding box center [280, 173] width 48 height 17
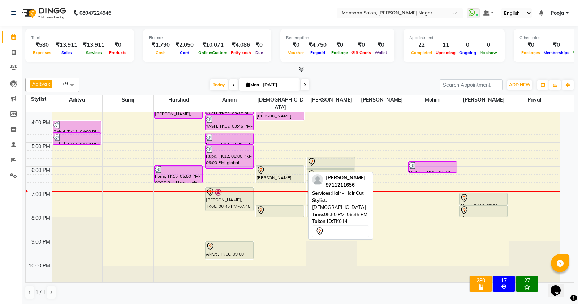
select select "7"
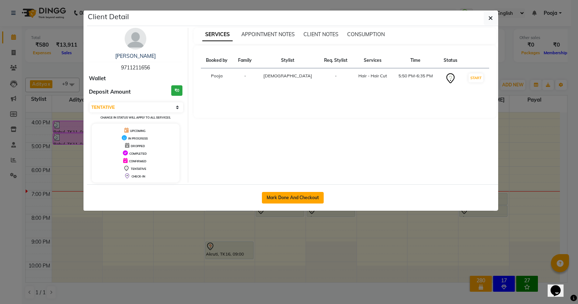
click at [313, 200] on button "Mark Done And Checkout" at bounding box center [293, 198] width 62 height 12
select select "4905"
select select "service"
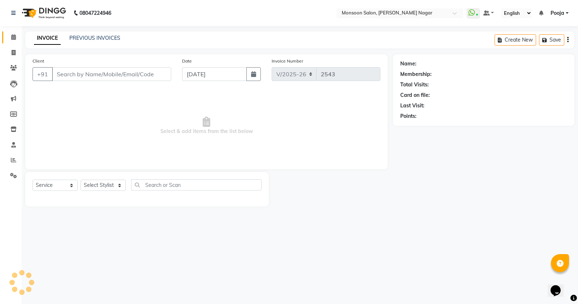
type input "97******56"
select select "89609"
select select "1: Object"
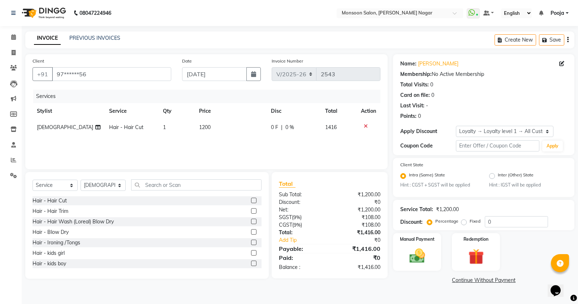
click at [289, 131] on span "0 %" at bounding box center [289, 128] width 9 height 8
select select "89609"
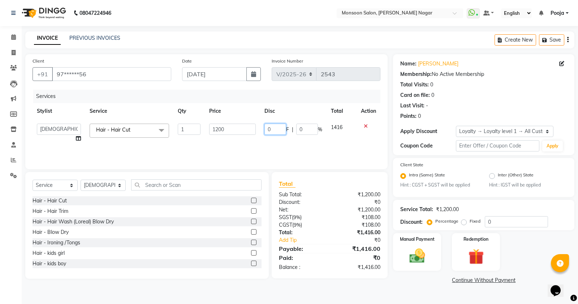
drag, startPoint x: 283, startPoint y: 132, endPoint x: 244, endPoint y: 138, distance: 39.5
click at [244, 138] on tr "Aditya [PERSON_NAME] [PERSON_NAME] [PERSON_NAME] [PERSON_NAME] [PERSON_NAME] Po…" at bounding box center [207, 132] width 348 height 27
type input "400"
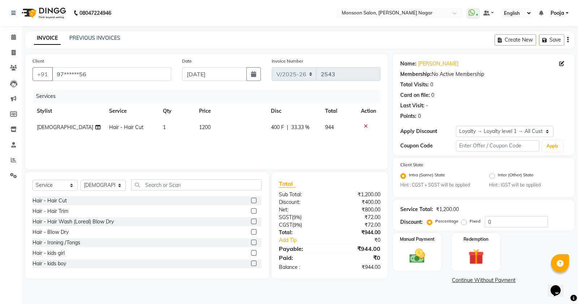
click at [244, 138] on div "Services Stylist Service Qty Price Disc Total Action Vishnu Hair - Hair Cut 1 1…" at bounding box center [207, 126] width 348 height 72
click at [425, 261] on img at bounding box center [417, 256] width 26 height 18
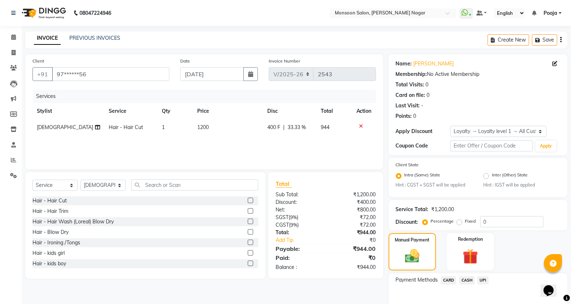
click at [479, 279] on span "UPI" at bounding box center [482, 280] width 11 height 8
click at [479, 276] on div "Payment Methods CARD CASH UPI Amount: 944 Note: Add Payment" at bounding box center [478, 300] width 179 height 54
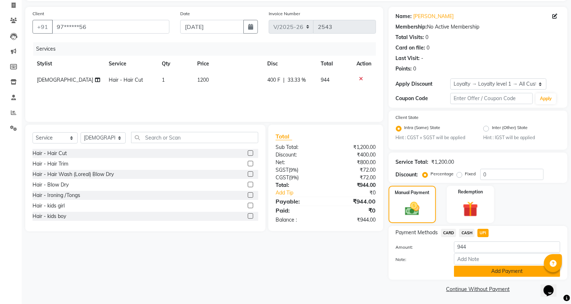
click at [481, 271] on button "Add Payment" at bounding box center [507, 270] width 106 height 11
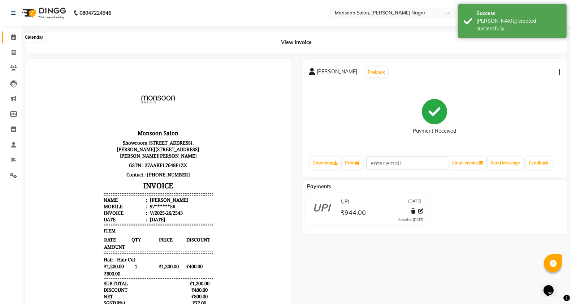
click at [9, 34] on span at bounding box center [13, 37] width 13 height 8
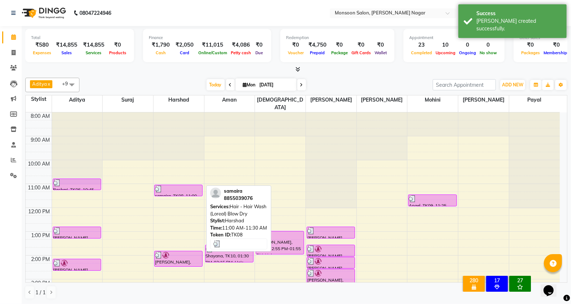
scroll to position [120, 0]
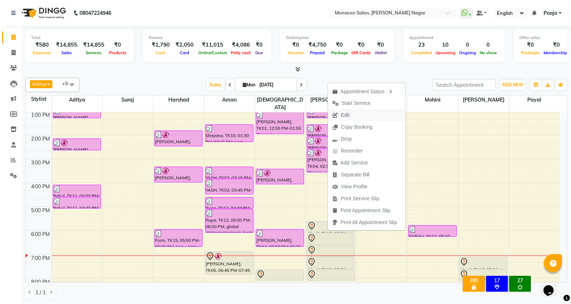
click at [342, 116] on span "Edit" at bounding box center [345, 115] width 9 height 8
select select "tentative"
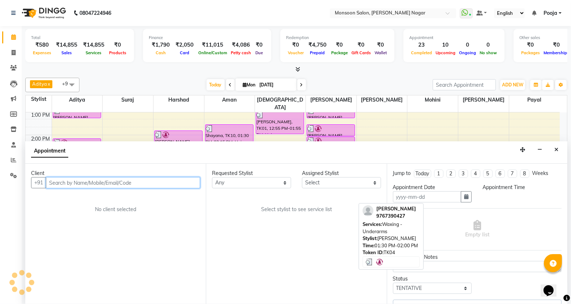
scroll to position [0, 0]
type input "[DATE]"
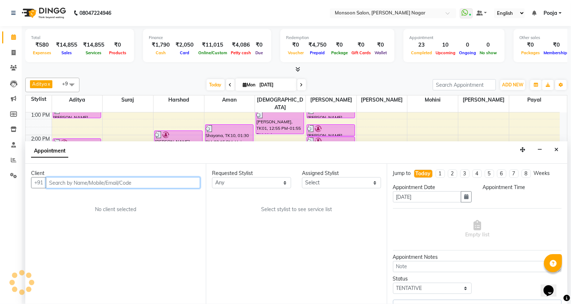
select select "67953"
select select "1050"
select select "2167"
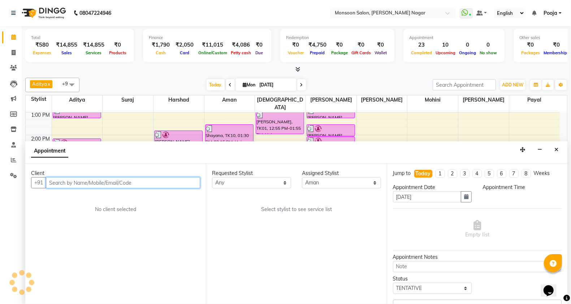
select select "2167"
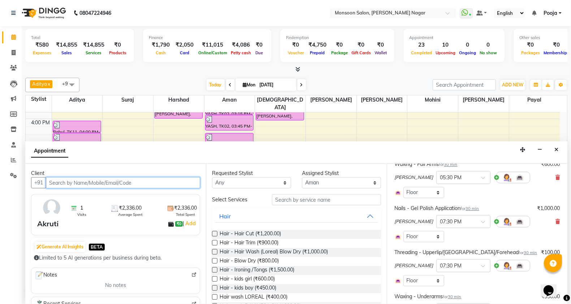
scroll to position [191, 0]
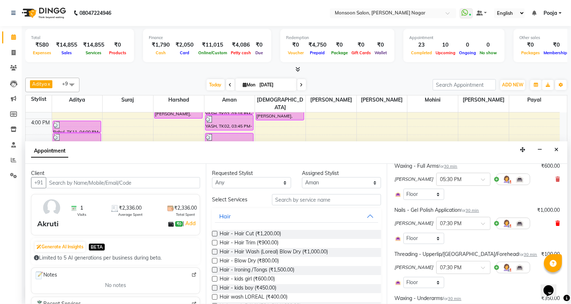
click at [555, 224] on icon at bounding box center [557, 223] width 4 height 5
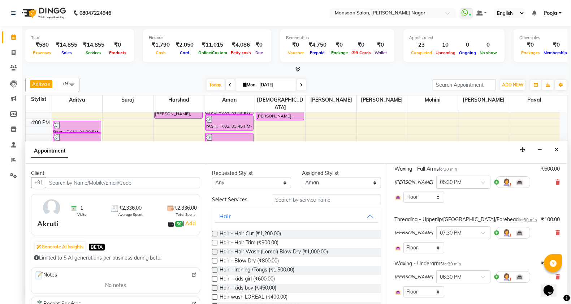
scroll to position [320, 0]
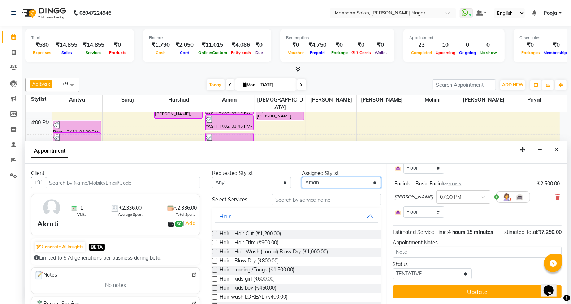
click at [306, 182] on select "Select [PERSON_NAME] [PERSON_NAME] [PERSON_NAME] [PERSON_NAME] [PERSON_NAME] Po…" at bounding box center [341, 182] width 79 height 11
select select "85326"
click at [302, 177] on select "Select [PERSON_NAME] [PERSON_NAME] [PERSON_NAME] [PERSON_NAME] [PERSON_NAME] Po…" at bounding box center [341, 182] width 79 height 11
click at [292, 201] on input "text" at bounding box center [326, 199] width 109 height 11
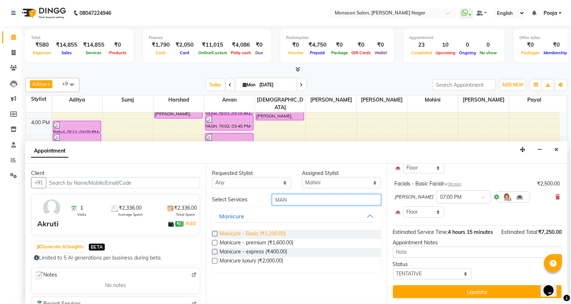
type input "MAN"
click at [260, 232] on span "Manicure - Basic (₹1,200.00)" at bounding box center [253, 234] width 66 height 9
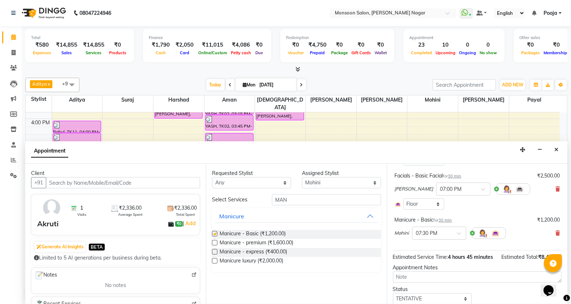
checkbox input "false"
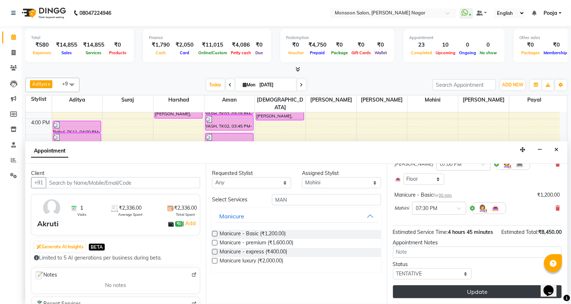
click at [419, 290] on button "Update" at bounding box center [477, 291] width 169 height 13
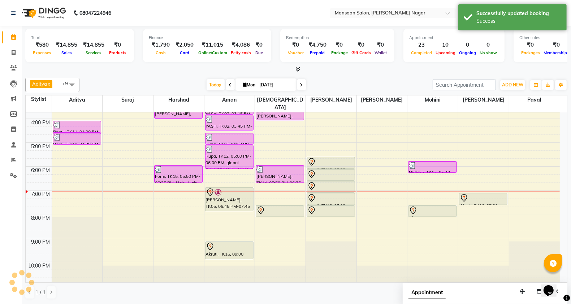
scroll to position [0, 0]
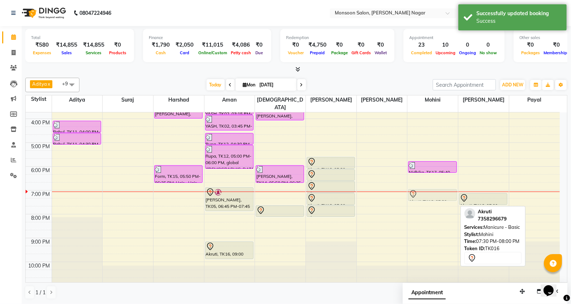
drag, startPoint x: 430, startPoint y: 203, endPoint x: 429, endPoint y: 191, distance: 12.0
click at [429, 191] on div "Angel, TK09, 11:25 AM-11:55 AM, Symbiosis - Threading Nidhika, TK17, 05:40 PM-0…" at bounding box center [432, 106] width 51 height 357
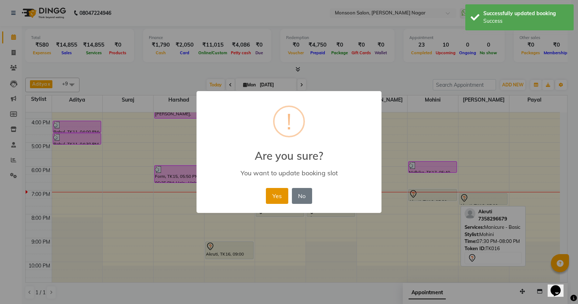
click at [277, 201] on button "Yes" at bounding box center [277, 196] width 22 height 16
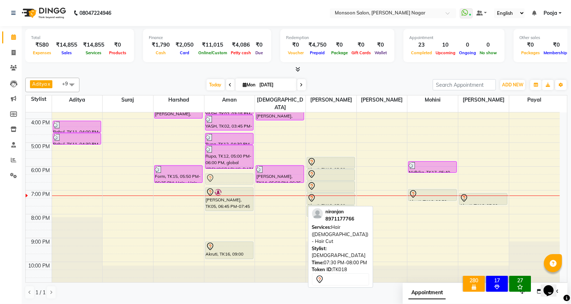
drag, startPoint x: 279, startPoint y: 201, endPoint x: 243, endPoint y: 169, distance: 48.1
click at [243, 169] on tr "Rashmi, TK06, 10:45 AM-11:15 AM, Hair wash ( Davines) Blow dry [PERSON_NAME], T…" at bounding box center [293, 106] width 534 height 357
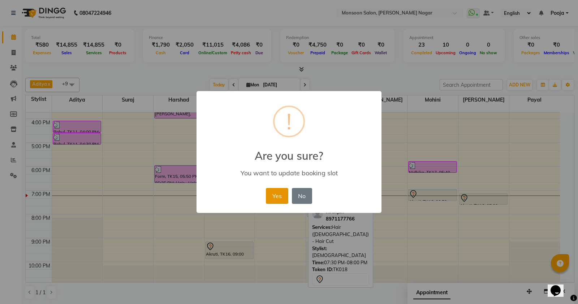
click at [270, 197] on button "Yes" at bounding box center [277, 196] width 22 height 16
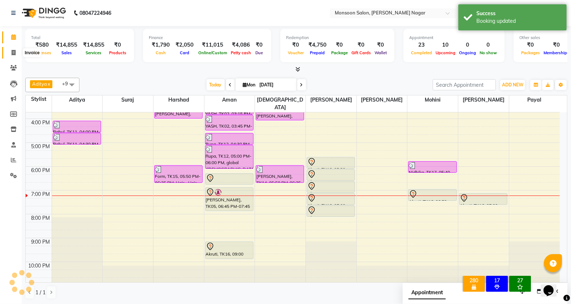
click at [17, 49] on span at bounding box center [13, 53] width 13 height 8
select select "service"
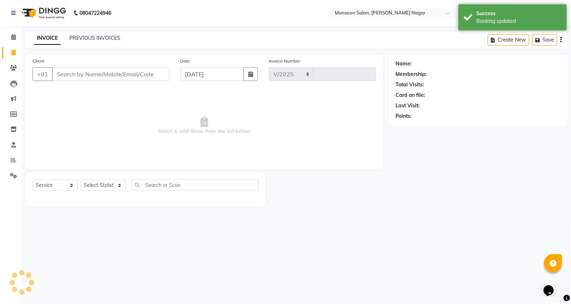
select select "4905"
type input "2544"
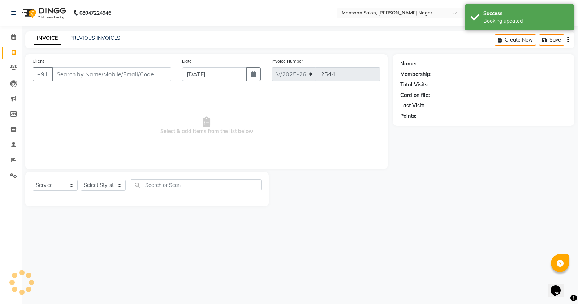
click at [65, 70] on input "Client" at bounding box center [111, 74] width 119 height 14
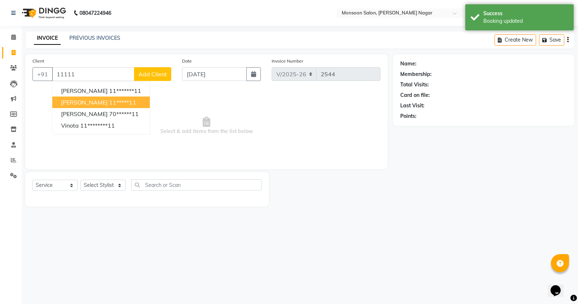
click at [109, 99] on ngb-highlight "11*****11" at bounding box center [122, 102] width 27 height 7
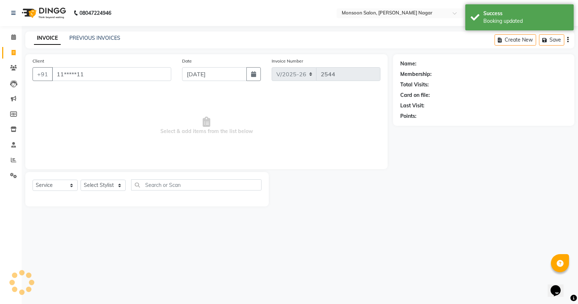
type input "11*****11"
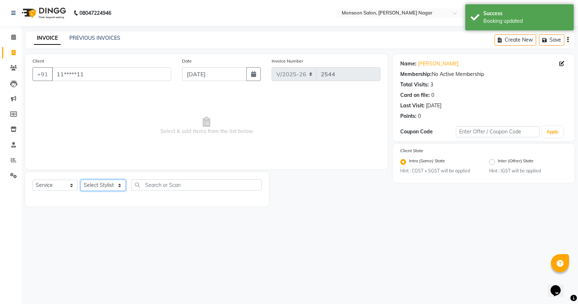
click at [110, 181] on select "Select Stylist [PERSON_NAME] [PERSON_NAME] [PERSON_NAME] [PERSON_NAME] [PERSON_…" at bounding box center [103, 184] width 45 height 11
select select "41156"
click at [81, 179] on select "Select Stylist [PERSON_NAME] [PERSON_NAME] [PERSON_NAME] [PERSON_NAME] [PERSON_…" at bounding box center [103, 184] width 45 height 11
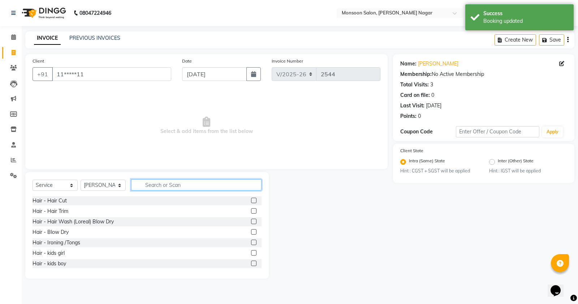
click at [152, 182] on input "text" at bounding box center [196, 184] width 130 height 11
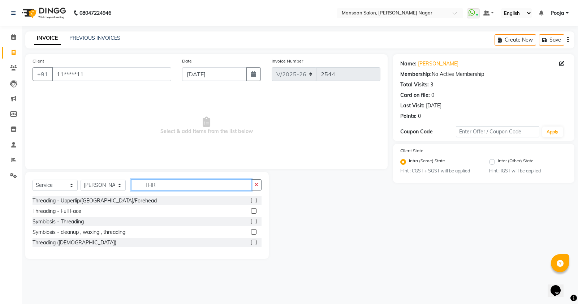
type input "THR"
click at [255, 202] on label at bounding box center [253, 200] width 5 height 5
click at [255, 202] on input "checkbox" at bounding box center [253, 200] width 5 height 5
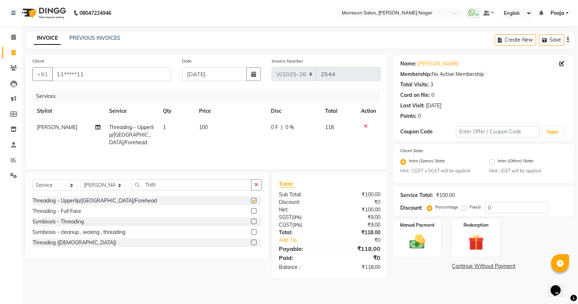
checkbox input "false"
click at [567, 41] on button "button" at bounding box center [567, 39] width 1 height 17
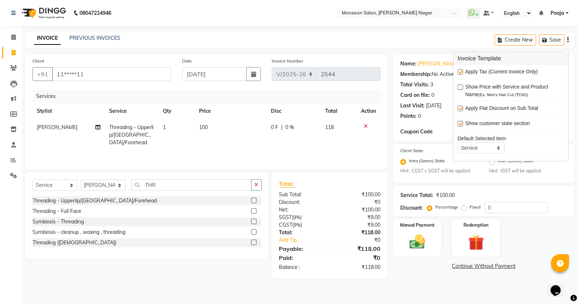
click at [460, 71] on label at bounding box center [460, 71] width 5 height 5
click at [460, 71] on input "checkbox" at bounding box center [460, 72] width 5 height 5
checkbox input "false"
click at [420, 233] on img at bounding box center [417, 242] width 26 height 18
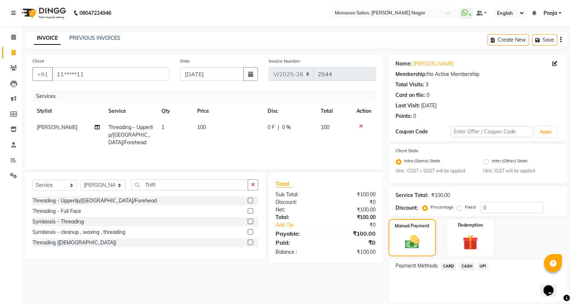
click at [484, 264] on span "UPI" at bounding box center [482, 266] width 11 height 8
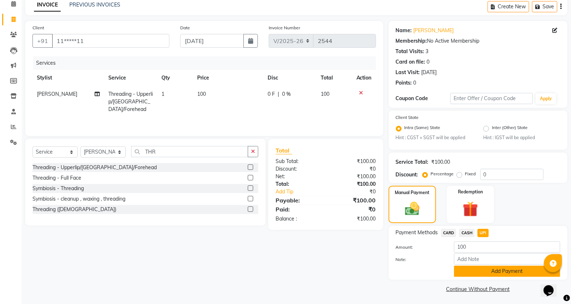
click at [486, 268] on button "Add Payment" at bounding box center [507, 270] width 106 height 11
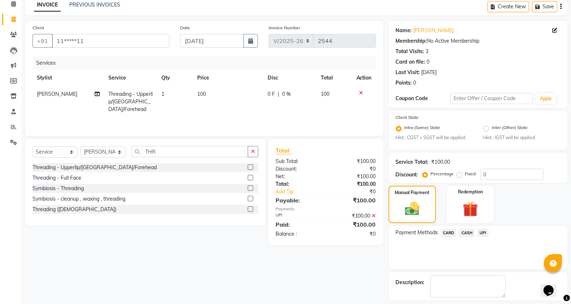
scroll to position [64, 0]
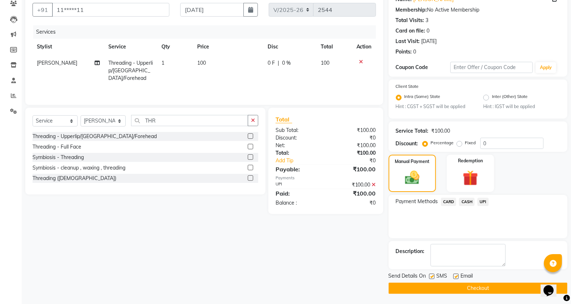
click at [488, 291] on button "Checkout" at bounding box center [478, 287] width 179 height 11
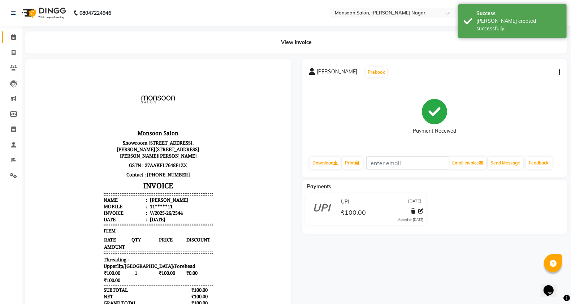
click at [18, 39] on span at bounding box center [13, 37] width 13 height 8
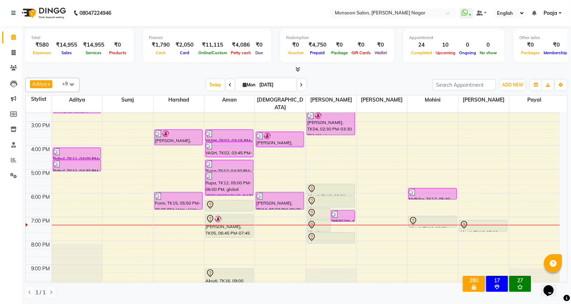
scroll to position [184, 0]
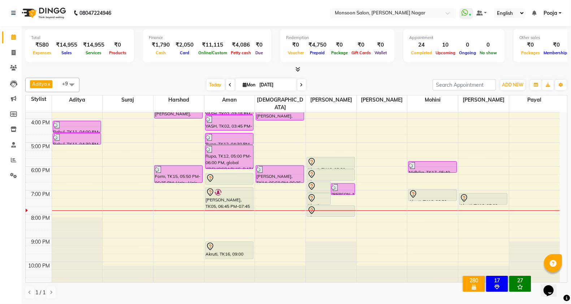
click at [300, 83] on icon at bounding box center [301, 85] width 3 height 4
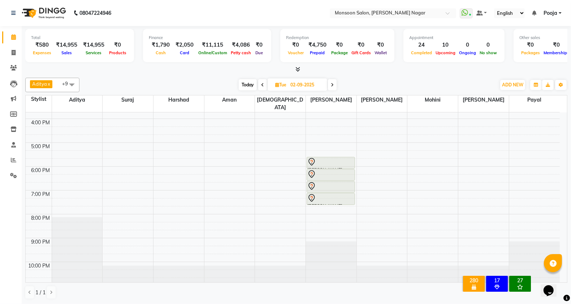
scroll to position [64, 0]
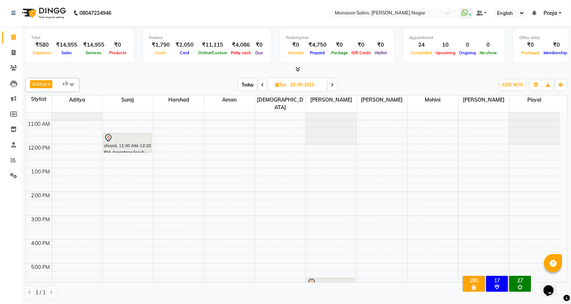
click at [244, 88] on span "Today" at bounding box center [248, 84] width 18 height 11
type input "[DATE]"
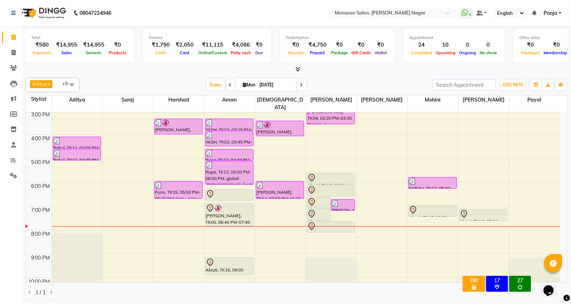
scroll to position [184, 0]
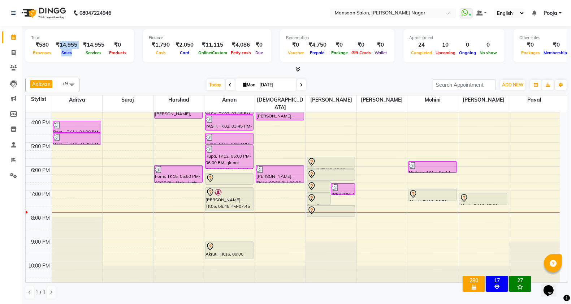
drag, startPoint x: 57, startPoint y: 43, endPoint x: 82, endPoint y: 42, distance: 24.9
click at [82, 42] on div "₹580 Expenses ₹14,955 Sales ₹14,955 Services ₹0 Products" at bounding box center [79, 49] width 97 height 16
click at [88, 69] on div at bounding box center [296, 70] width 542 height 8
click at [8, 69] on span at bounding box center [13, 68] width 13 height 8
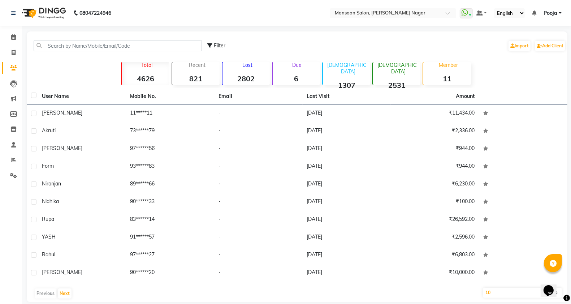
click at [98, 51] on div "Filter Import Add Client" at bounding box center [297, 45] width 538 height 23
click at [111, 46] on input "text" at bounding box center [118, 45] width 168 height 11
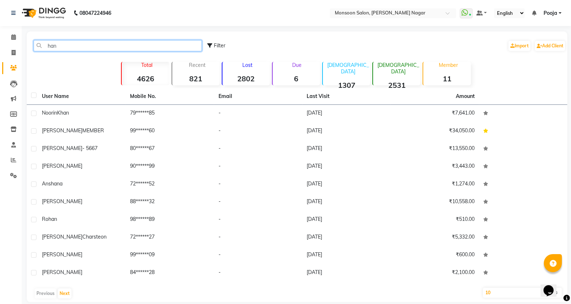
type input "han"
click at [17, 55] on span at bounding box center [13, 53] width 13 height 8
select select "service"
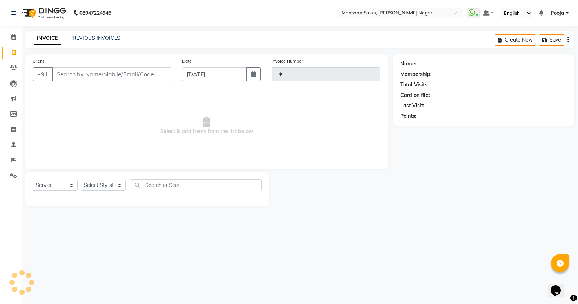
type input "2545"
select select "4905"
click at [69, 75] on input "Client" at bounding box center [111, 74] width 119 height 14
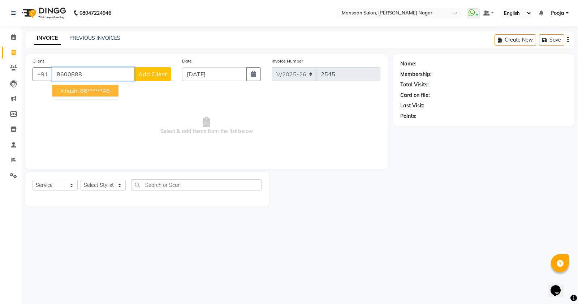
click at [85, 87] on ngb-highlight "86******46" at bounding box center [95, 90] width 30 height 7
type input "86******46"
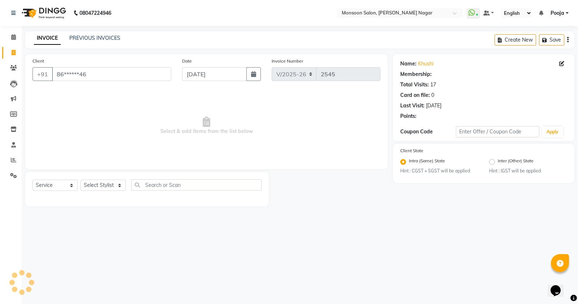
select select "1: Object"
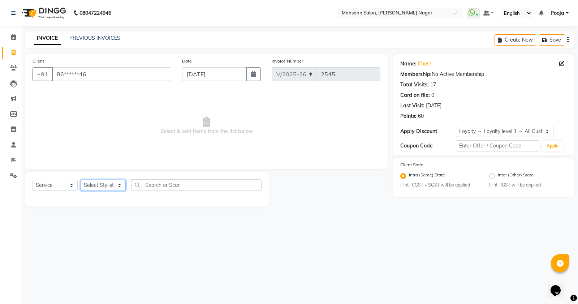
click at [93, 185] on select "Select Stylist [PERSON_NAME] [PERSON_NAME] [PERSON_NAME] [PERSON_NAME] [PERSON_…" at bounding box center [103, 184] width 45 height 11
select select "41156"
click at [81, 179] on select "Select Stylist [PERSON_NAME] [PERSON_NAME] [PERSON_NAME] [PERSON_NAME] [PERSON_…" at bounding box center [103, 184] width 45 height 11
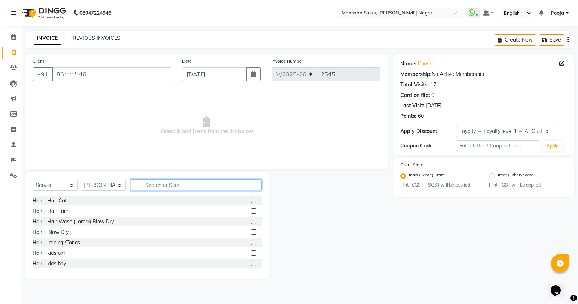
click at [166, 187] on input "text" at bounding box center [196, 184] width 130 height 11
type input "wax"
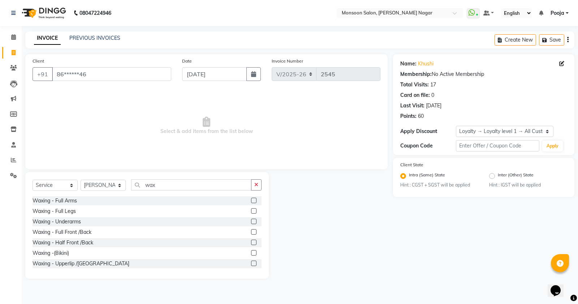
click at [251, 199] on label at bounding box center [253, 200] width 5 height 5
click at [251, 199] on input "checkbox" at bounding box center [253, 200] width 5 height 5
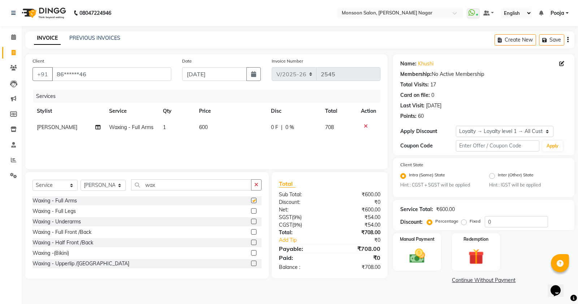
checkbox input "false"
click at [567, 40] on icon "button" at bounding box center [567, 40] width 1 height 0
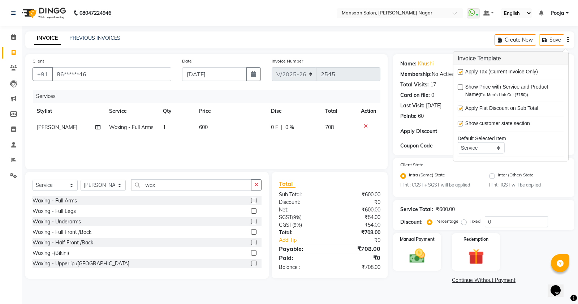
drag, startPoint x: 462, startPoint y: 73, endPoint x: 451, endPoint y: 81, distance: 14.0
click at [462, 73] on label at bounding box center [460, 71] width 5 height 5
click at [462, 73] on input "checkbox" at bounding box center [460, 72] width 5 height 5
checkbox input "false"
click at [446, 90] on div "Name: Khushi Membership: No Active Membership Total Visits: 17 Card on file: 0 …" at bounding box center [483, 88] width 167 height 63
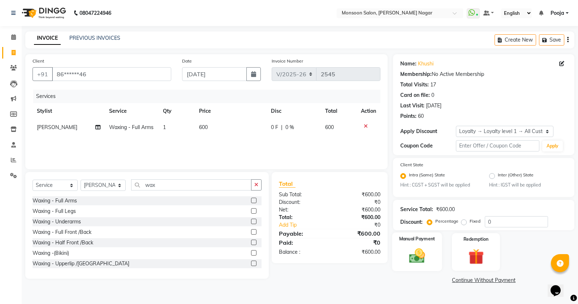
click at [412, 264] on img at bounding box center [417, 256] width 26 height 18
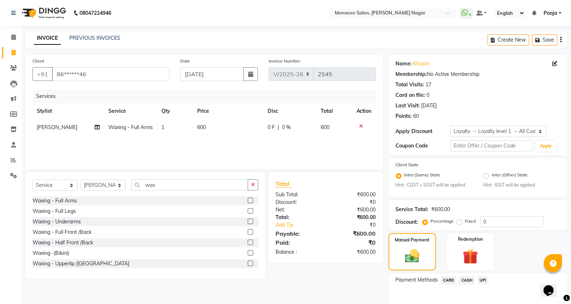
click at [482, 278] on span "UPI" at bounding box center [482, 280] width 11 height 8
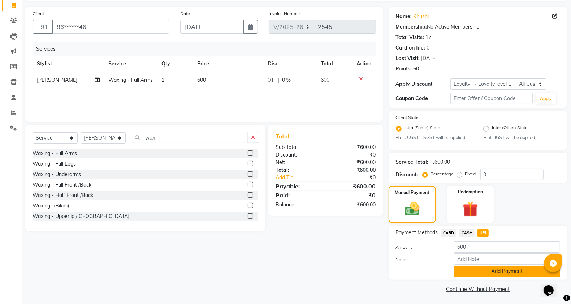
click at [484, 272] on button "Add Payment" at bounding box center [507, 270] width 106 height 11
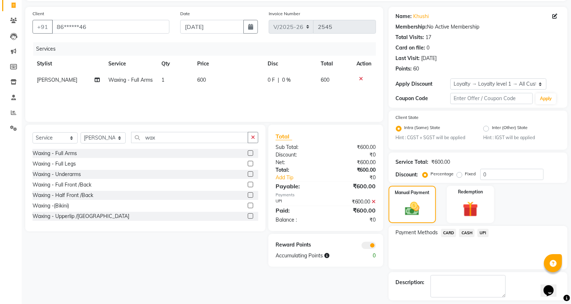
scroll to position [78, 0]
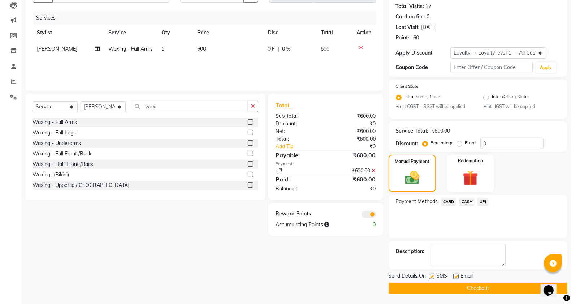
click at [477, 286] on button "Checkout" at bounding box center [478, 287] width 179 height 11
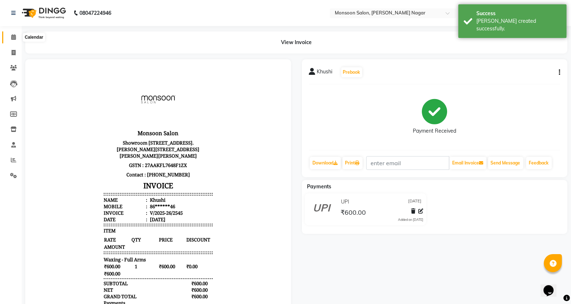
click at [9, 38] on span at bounding box center [13, 37] width 13 height 8
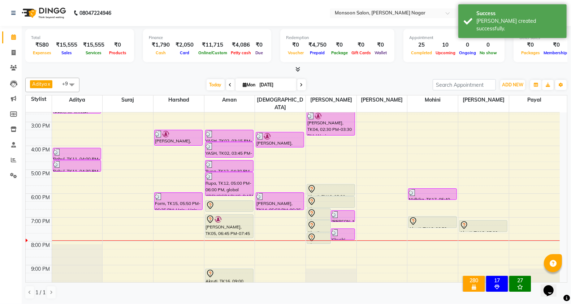
scroll to position [184, 0]
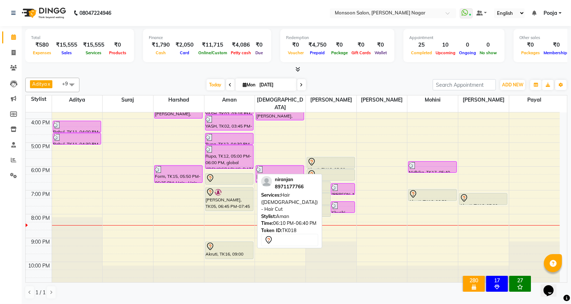
click at [217, 174] on div at bounding box center [229, 178] width 47 height 9
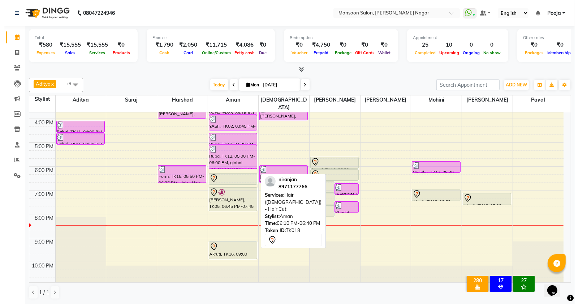
select select "7"
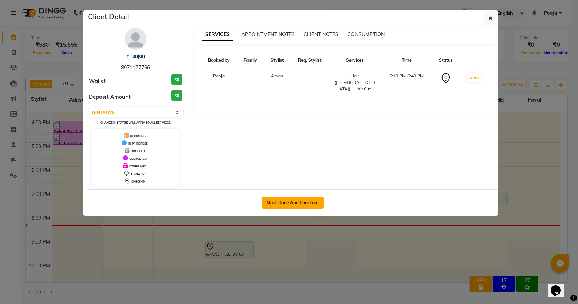
click at [319, 204] on button "Mark Done And Checkout" at bounding box center [293, 203] width 62 height 12
select select "4905"
select select "service"
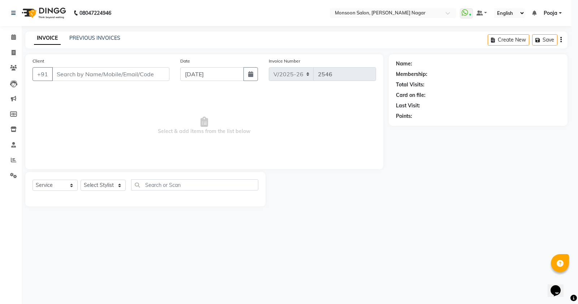
select select "3"
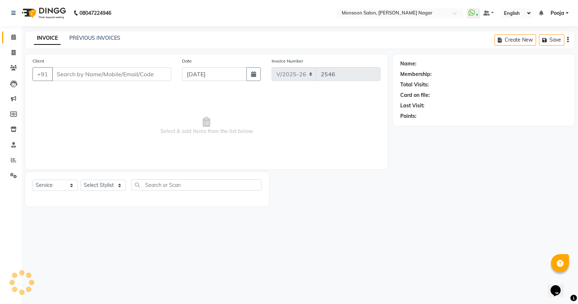
type input "89******66"
select select "67953"
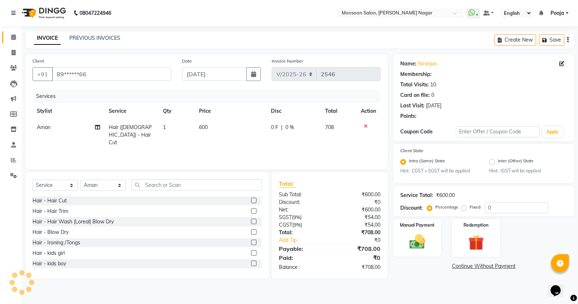
select select "1: Object"
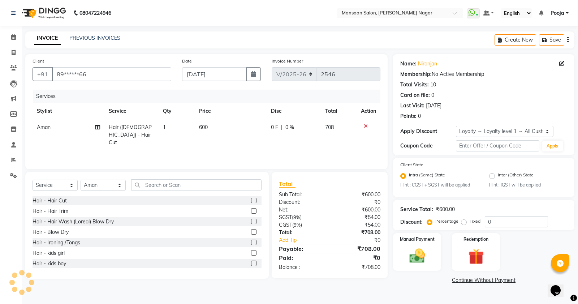
click at [271, 131] on span "0 F" at bounding box center [274, 128] width 7 height 8
select select "67953"
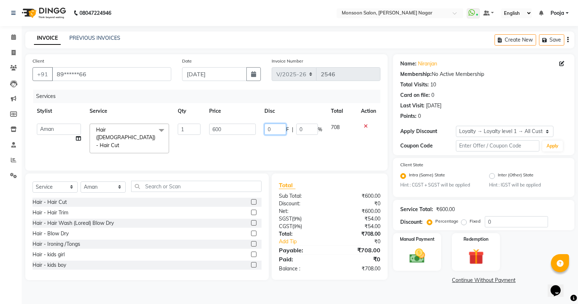
drag, startPoint x: 276, startPoint y: 129, endPoint x: 256, endPoint y: 137, distance: 21.5
click at [257, 137] on tr "Aditya [PERSON_NAME] [PERSON_NAME] [PERSON_NAME] [PERSON_NAME] [PERSON_NAME] Po…" at bounding box center [207, 138] width 348 height 38
type input "200"
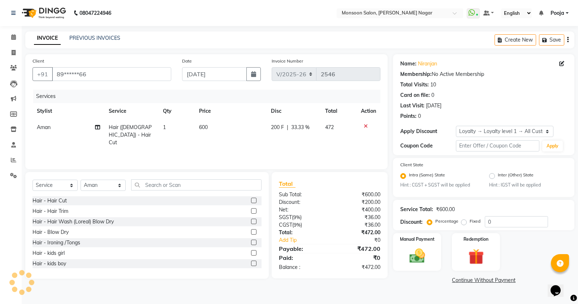
click at [256, 137] on td "600" at bounding box center [231, 134] width 72 height 31
select select "67953"
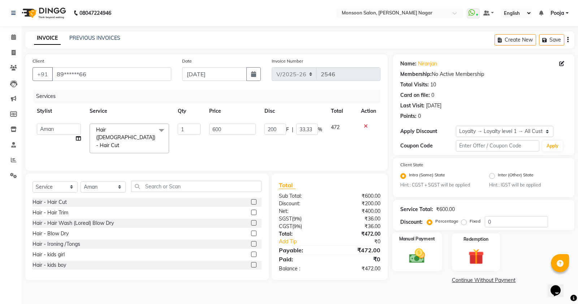
click at [409, 252] on img at bounding box center [417, 256] width 26 height 18
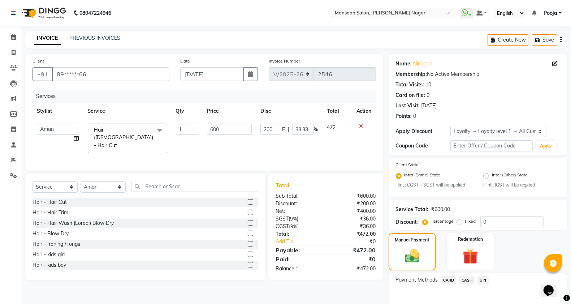
click at [477, 278] on span "UPI" at bounding box center [482, 280] width 11 height 8
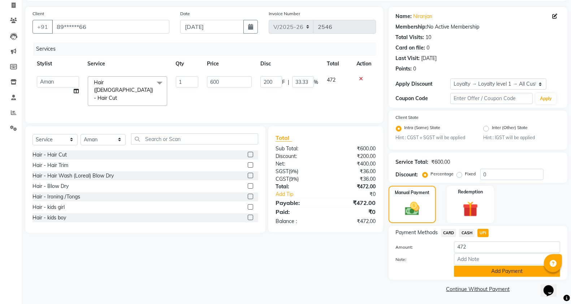
click at [482, 274] on button "Add Payment" at bounding box center [507, 270] width 106 height 11
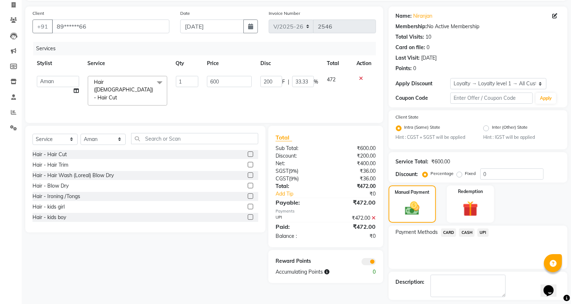
scroll to position [78, 0]
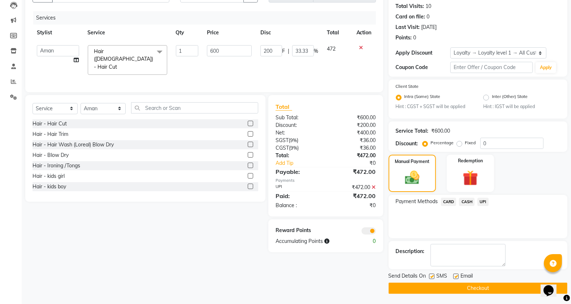
click at [480, 288] on button "Checkout" at bounding box center [478, 287] width 179 height 11
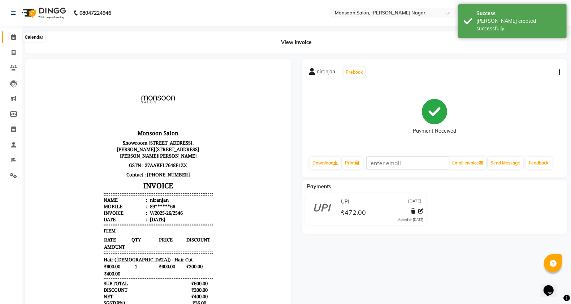
click at [12, 36] on icon at bounding box center [13, 36] width 5 height 5
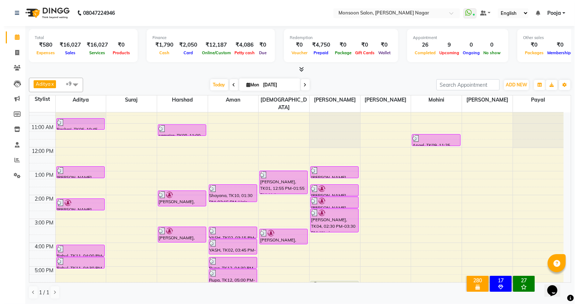
scroll to position [184, 0]
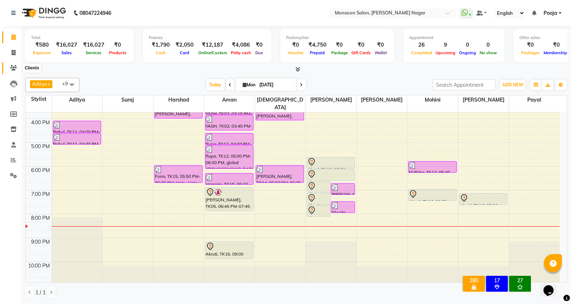
click at [13, 70] on icon at bounding box center [13, 67] width 7 height 5
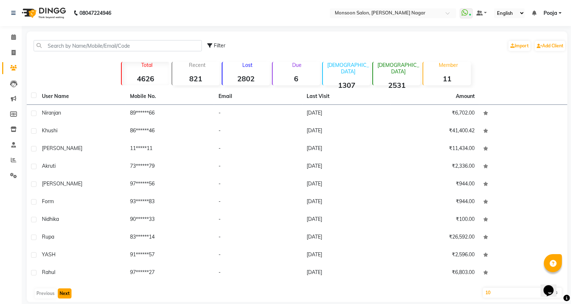
click at [61, 297] on button "Next" at bounding box center [65, 293] width 14 height 10
click at [65, 291] on button "Next" at bounding box center [65, 293] width 14 height 10
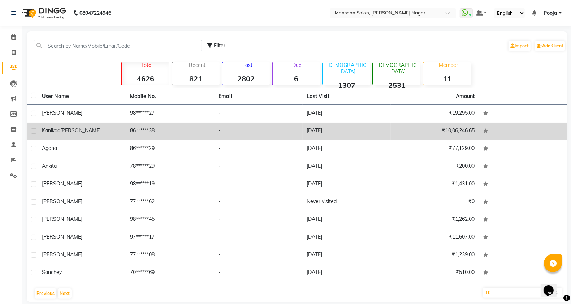
click at [183, 120] on td "98******27" at bounding box center [170, 114] width 88 height 18
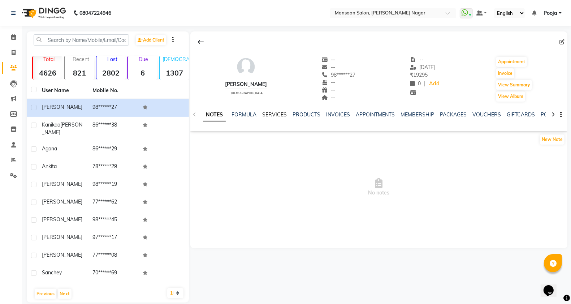
click at [279, 116] on link "SERVICES" at bounding box center [274, 114] width 25 height 7
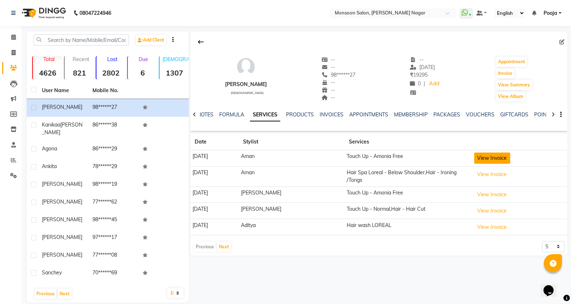
click at [475, 163] on button "View Invoice" at bounding box center [492, 157] width 36 height 11
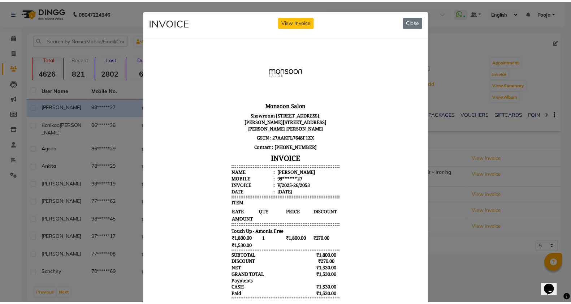
scroll to position [6, 0]
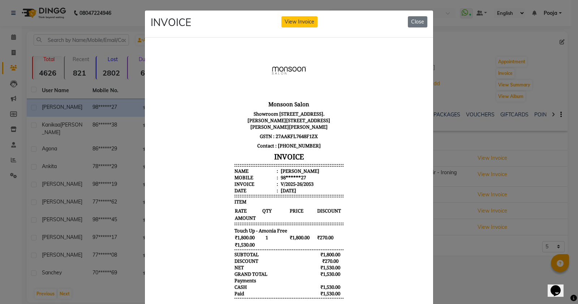
click at [418, 28] on div "INVOICE View Invoice Close" at bounding box center [289, 23] width 288 height 27
click at [411, 26] on button "Close" at bounding box center [418, 21] width 20 height 11
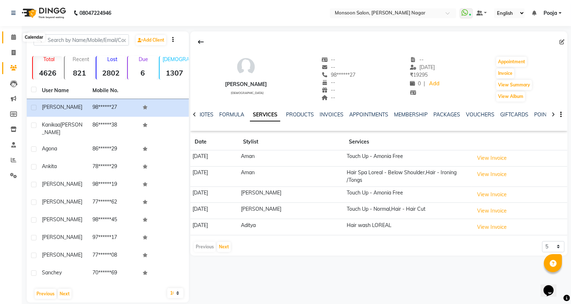
click at [12, 40] on icon at bounding box center [13, 36] width 5 height 5
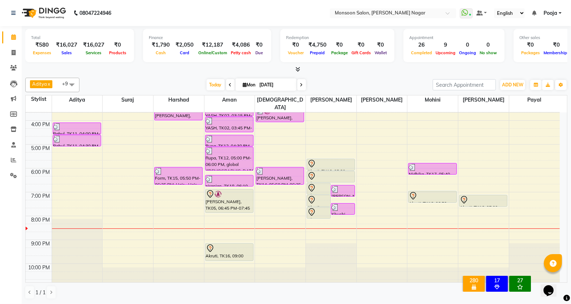
scroll to position [184, 0]
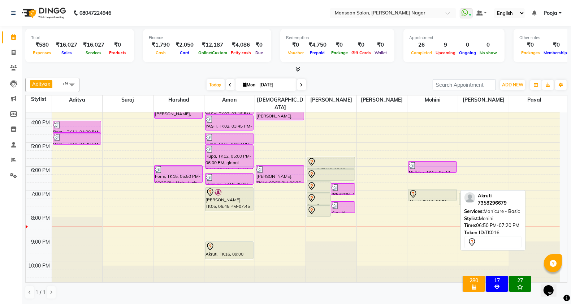
drag, startPoint x: 448, startPoint y: 191, endPoint x: 489, endPoint y: 171, distance: 45.7
click at [489, 171] on div "8:00 AM 9:00 AM 10:00 AM 11:00 AM 12:00 PM 1:00 PM 2:00 PM 3:00 PM 4:00 PM 5:00…" at bounding box center [293, 106] width 534 height 357
drag, startPoint x: 430, startPoint y: 184, endPoint x: 485, endPoint y: 176, distance: 55.2
click at [485, 176] on tr "Rashmi, TK06, 10:45 AM-11:15 AM, Hair wash ( Davines) Blow dry [PERSON_NAME], T…" at bounding box center [293, 106] width 534 height 357
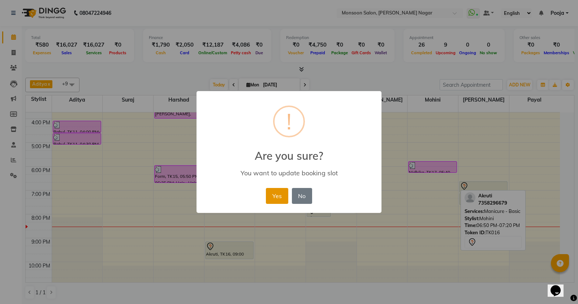
click at [277, 196] on button "Yes" at bounding box center [277, 196] width 22 height 16
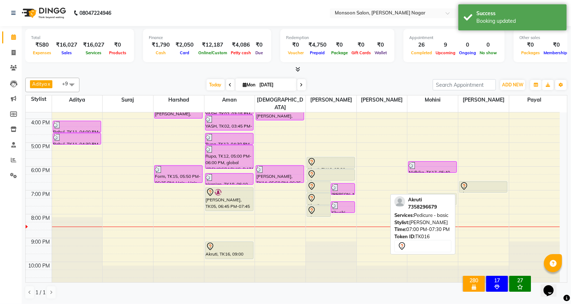
drag, startPoint x: 473, startPoint y: 189, endPoint x: 430, endPoint y: 188, distance: 43.3
click at [430, 188] on tr "Rashmi, TK06, 10:45 AM-11:15 AM, Hair wash ( Davines) Blow dry [PERSON_NAME], T…" at bounding box center [293, 106] width 534 height 357
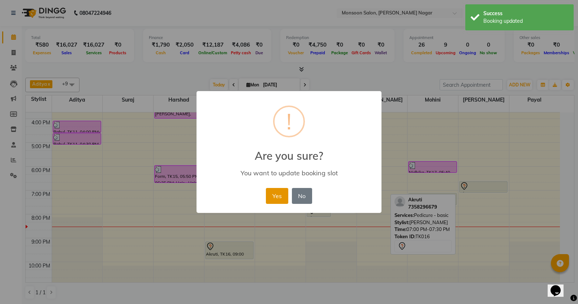
click at [277, 200] on button "Yes" at bounding box center [277, 196] width 22 height 16
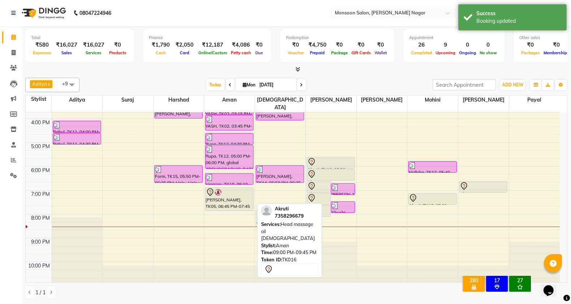
drag, startPoint x: 225, startPoint y: 246, endPoint x: 286, endPoint y: 218, distance: 67.4
click at [286, 218] on div "Aditya x Aman x [PERSON_NAME] x Vishnu x [PERSON_NAME] x [PERSON_NAME] x [PERSO…" at bounding box center [296, 188] width 542 height 227
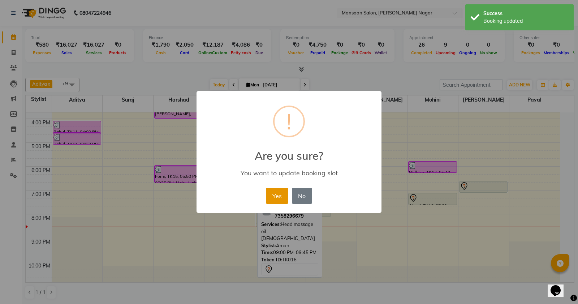
click at [273, 197] on button "Yes" at bounding box center [277, 196] width 22 height 16
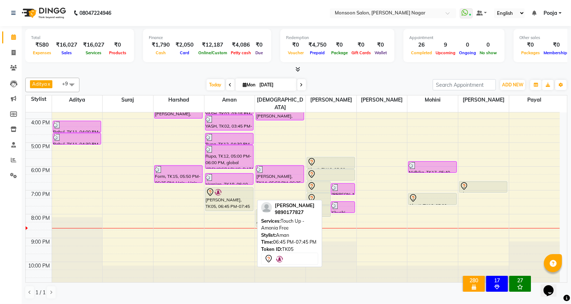
click at [238, 191] on div "[PERSON_NAME], TK05, 06:45 PM-07:45 PM, Touch Up - Amonia Free" at bounding box center [229, 198] width 48 height 23
click at [240, 190] on div "[PERSON_NAME], TK05, 06:45 PM-07:45 PM, Touch Up - Amonia Free" at bounding box center [229, 198] width 48 height 23
select select "7"
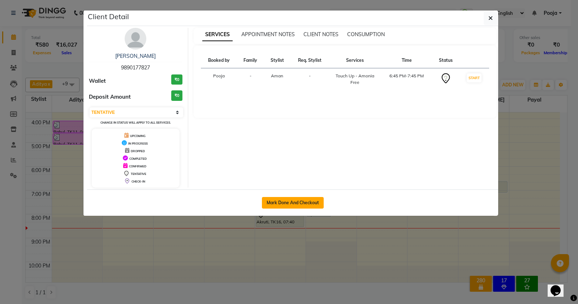
click at [287, 199] on button "Mark Done And Checkout" at bounding box center [293, 203] width 62 height 12
select select "4905"
select select "service"
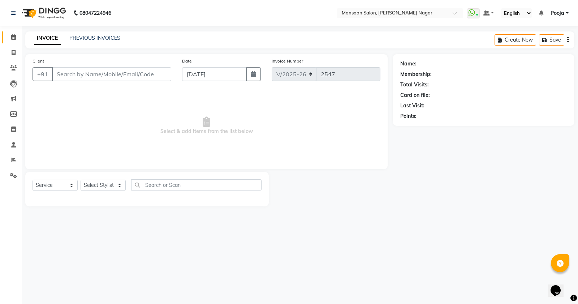
type input "98******27"
select select "67953"
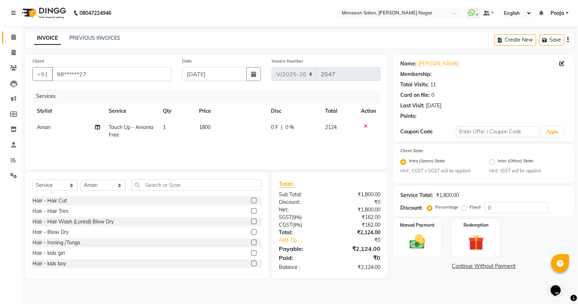
select select "1: Object"
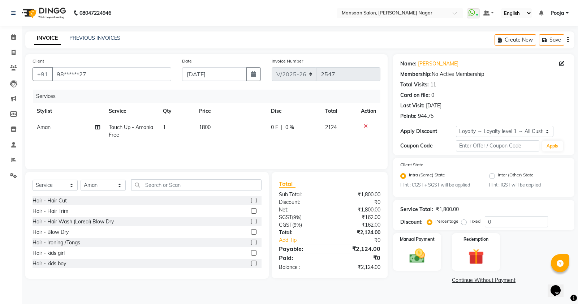
click at [567, 41] on button "button" at bounding box center [567, 39] width 1 height 17
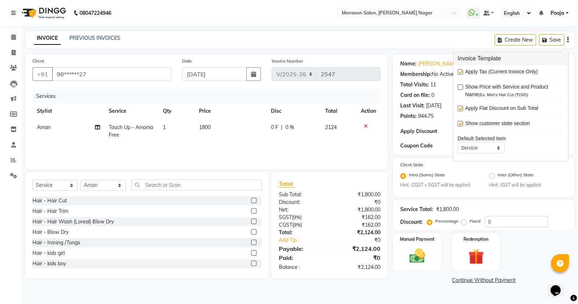
click at [458, 71] on label at bounding box center [460, 71] width 5 height 5
click at [458, 71] on input "checkbox" at bounding box center [460, 72] width 5 height 5
checkbox input "false"
click at [443, 83] on div "Total Visits: 11" at bounding box center [483, 85] width 167 height 8
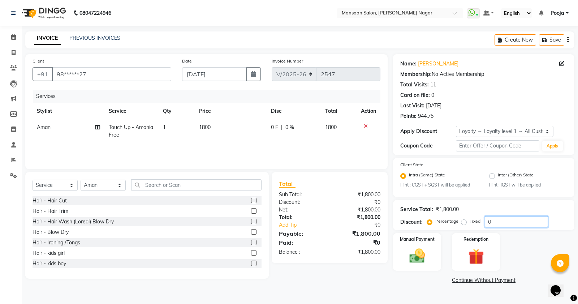
drag, startPoint x: 501, startPoint y: 221, endPoint x: 472, endPoint y: 223, distance: 29.3
click at [472, 223] on div "Percentage Fixed 0" at bounding box center [488, 221] width 120 height 11
type input "15"
click at [428, 247] on img at bounding box center [417, 256] width 26 height 18
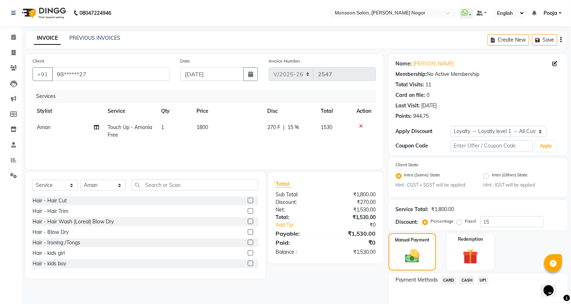
click at [479, 276] on span "UPI" at bounding box center [482, 280] width 11 height 8
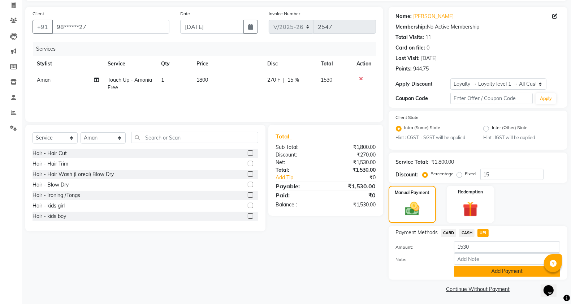
click at [479, 272] on button "Add Payment" at bounding box center [507, 270] width 106 height 11
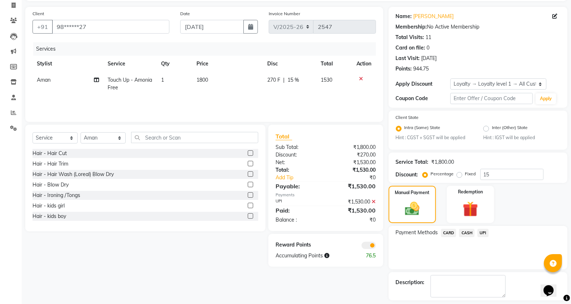
scroll to position [78, 0]
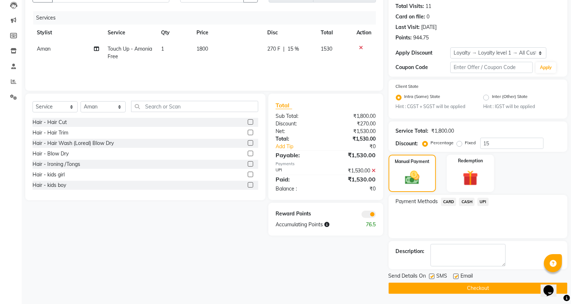
click at [474, 284] on button "Checkout" at bounding box center [478, 287] width 179 height 11
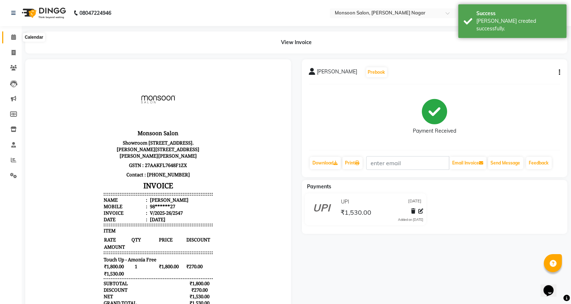
click at [16, 34] on span at bounding box center [13, 37] width 13 height 8
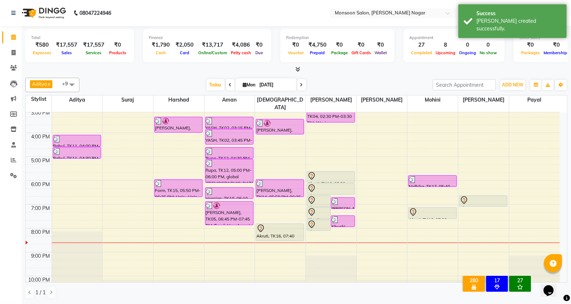
scroll to position [184, 0]
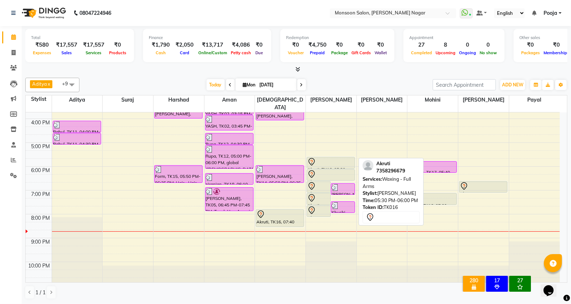
click at [317, 157] on div at bounding box center [330, 161] width 47 height 9
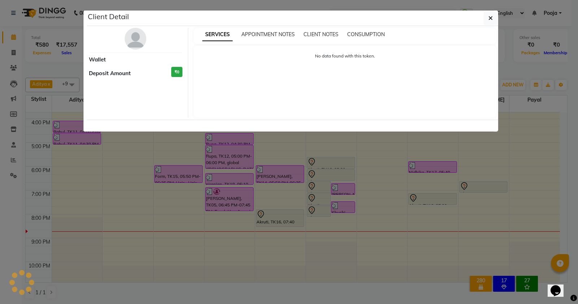
select select "7"
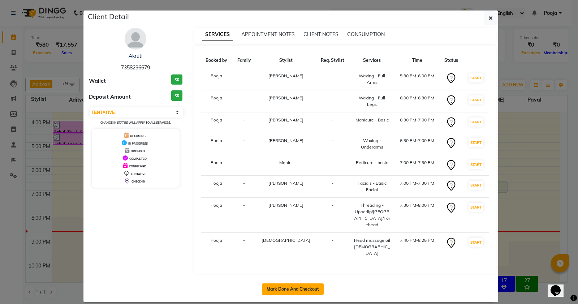
click at [306, 283] on button "Mark Done And Checkout" at bounding box center [293, 289] width 62 height 12
select select "4905"
select select "service"
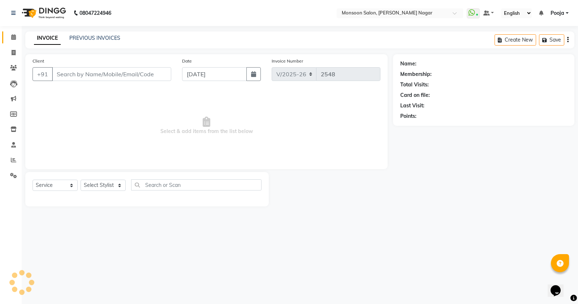
type input "73******79"
select select "76987"
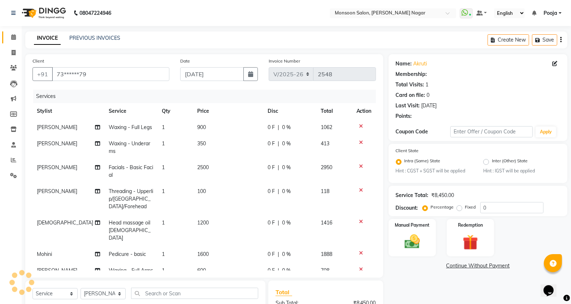
select select "1: Object"
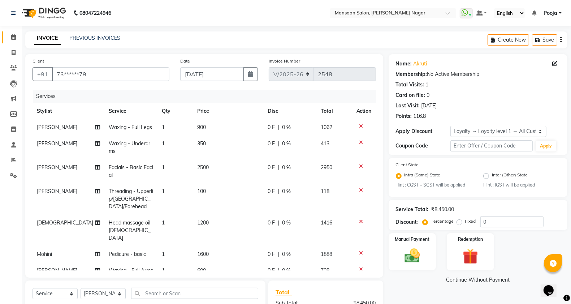
scroll to position [29, 0]
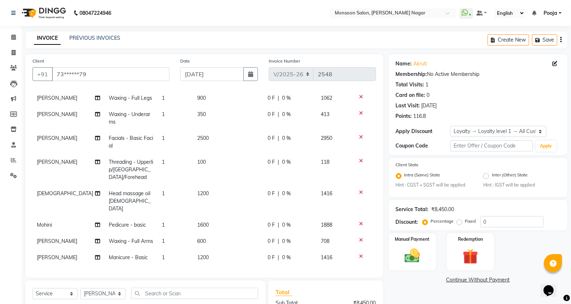
click at [359, 138] on icon at bounding box center [361, 136] width 4 height 5
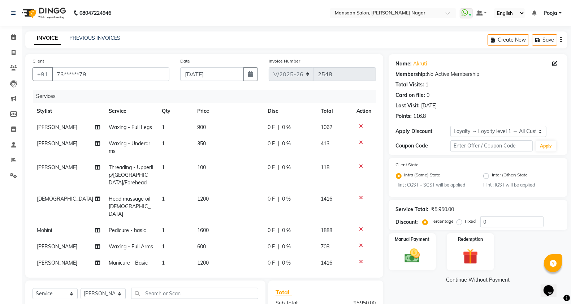
click at [183, 170] on td "1" at bounding box center [174, 174] width 35 height 31
select select "41156"
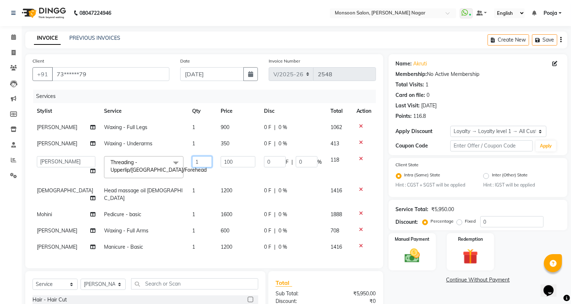
drag, startPoint x: 194, startPoint y: 158, endPoint x: 174, endPoint y: 163, distance: 21.1
click at [188, 163] on td "1" at bounding box center [202, 167] width 29 height 31
type input "2"
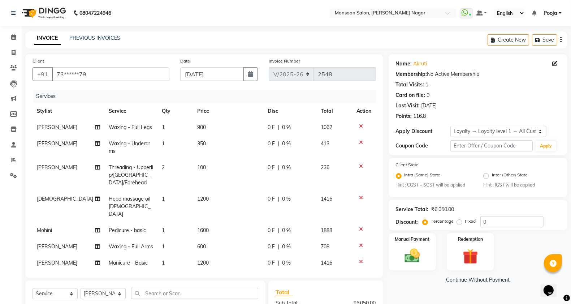
click at [187, 172] on td "2" at bounding box center [174, 174] width 35 height 31
select select "41156"
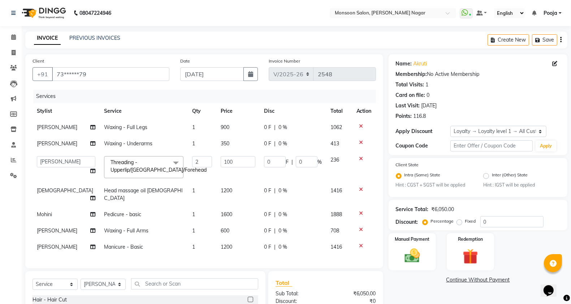
click at [216, 194] on td "1200" at bounding box center [237, 194] width 43 height 24
select select "89609"
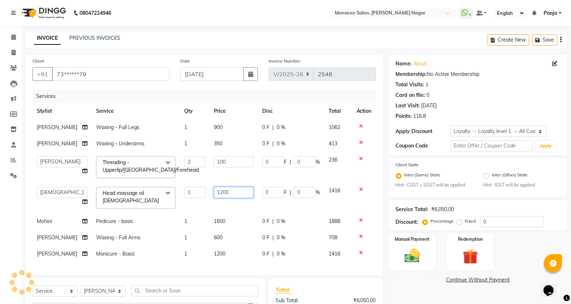
click at [215, 192] on input "1200" at bounding box center [234, 192] width 40 height 11
type input "900"
click at [221, 208] on tbody "[PERSON_NAME] Waxing - Full Legs 1 900 0 F | 0 % 1062 [PERSON_NAME] Waxing - Un…" at bounding box center [204, 190] width 343 height 143
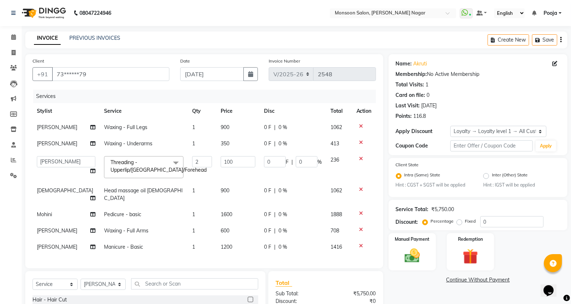
scroll to position [77, 0]
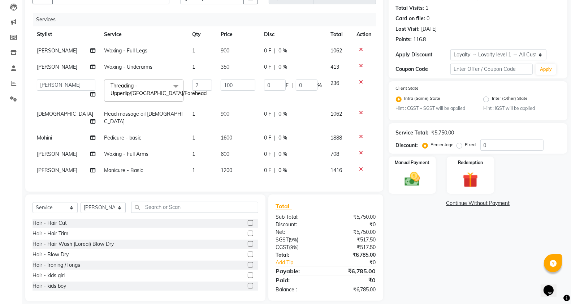
click at [216, 162] on td "1200" at bounding box center [237, 170] width 43 height 16
select select "76987"
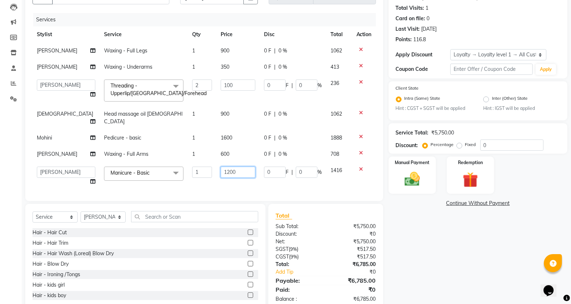
click at [221, 166] on input "1200" at bounding box center [238, 171] width 35 height 11
type input "900"
click at [216, 146] on td "600" at bounding box center [237, 154] width 43 height 16
select select "41156"
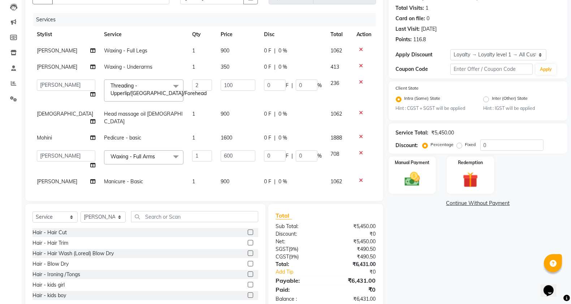
click at [221, 134] on span "1600" at bounding box center [227, 137] width 12 height 7
select select "85326"
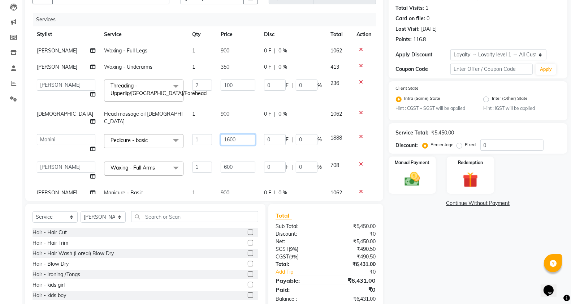
click at [221, 134] on input "1600" at bounding box center [238, 139] width 35 height 11
type input "1200"
click at [223, 144] on tbody "[PERSON_NAME] Waxing - Full Legs 1 900 0 F | 0 % 1062 [PERSON_NAME] Waxing - Un…" at bounding box center [204, 122] width 343 height 158
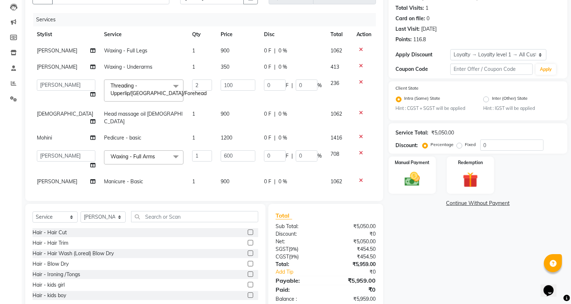
scroll to position [1, 0]
click at [161, 217] on input "text" at bounding box center [194, 216] width 127 height 11
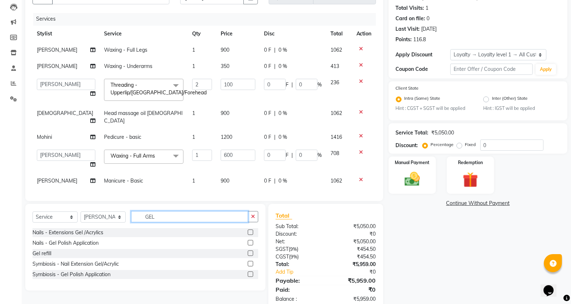
type input "GEL"
click at [250, 241] on label at bounding box center [250, 242] width 5 height 5
click at [250, 241] on input "checkbox" at bounding box center [250, 243] width 5 height 5
checkbox input "false"
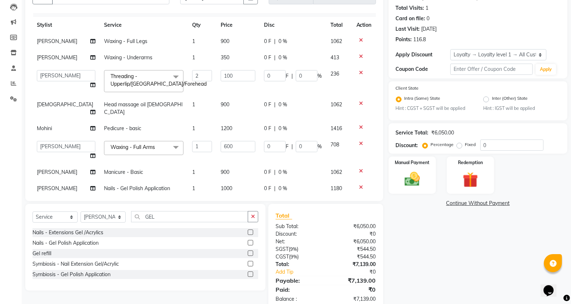
scroll to position [17, 0]
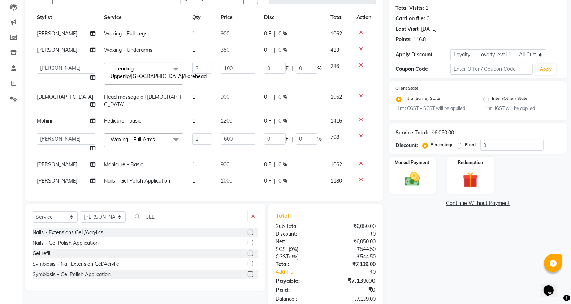
click at [218, 173] on td "1000" at bounding box center [237, 181] width 43 height 16
select select "76987"
click at [221, 177] on input "1000" at bounding box center [238, 182] width 35 height 11
type input "1"
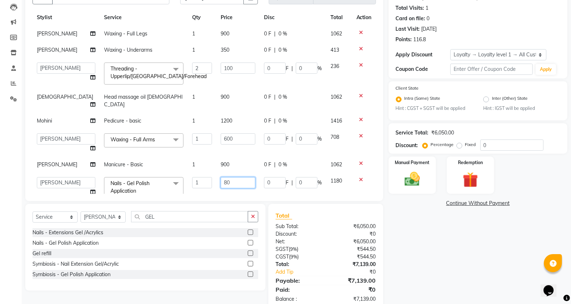
type input "800"
click at [234, 156] on td "900" at bounding box center [237, 164] width 43 height 16
select select "76987"
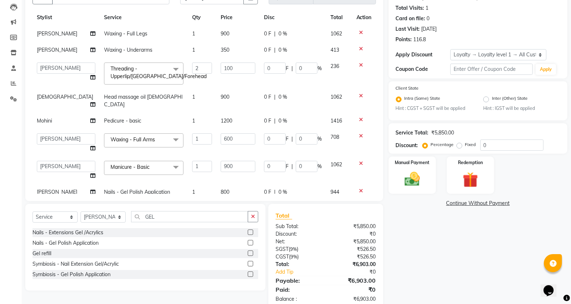
click at [260, 53] on td "0 F | 0 %" at bounding box center [293, 50] width 66 height 16
select select "41156"
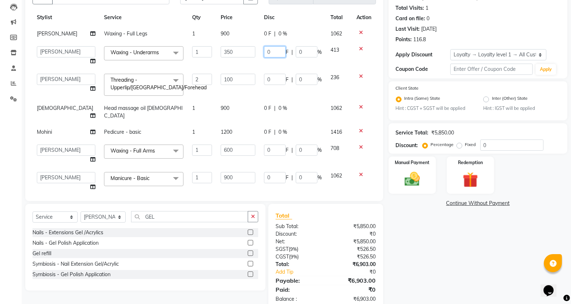
drag, startPoint x: 264, startPoint y: 52, endPoint x: 248, endPoint y: 59, distance: 16.8
click at [248, 59] on tr "Aditya [PERSON_NAME] [PERSON_NAME] [PERSON_NAME] [PERSON_NAME] [PERSON_NAME] Po…" at bounding box center [204, 55] width 343 height 27
type input "50"
click at [247, 39] on td "900" at bounding box center [237, 34] width 43 height 16
select select "41156"
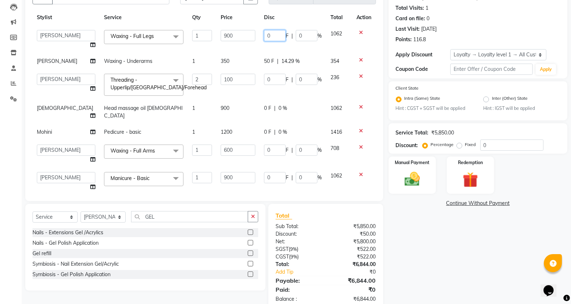
drag, startPoint x: 264, startPoint y: 37, endPoint x: 247, endPoint y: 42, distance: 17.4
click at [247, 42] on tr "Aditya [PERSON_NAME] [PERSON_NAME] [PERSON_NAME] [PERSON_NAME] [PERSON_NAME] Po…" at bounding box center [204, 39] width 343 height 27
type input "400"
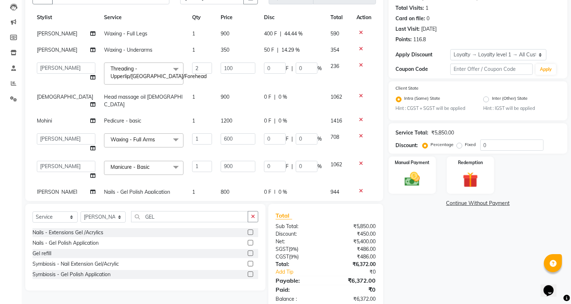
click at [208, 60] on tbody "[PERSON_NAME] Waxing - Full Legs 1 900 400 F | 44.44 % 590 [PERSON_NAME] Waxing…" at bounding box center [204, 113] width 343 height 174
click at [221, 52] on span "350" at bounding box center [225, 50] width 9 height 7
select select "41156"
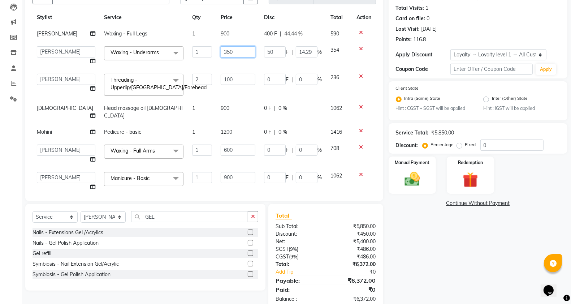
click at [221, 52] on input "350" at bounding box center [238, 51] width 35 height 11
type input "300"
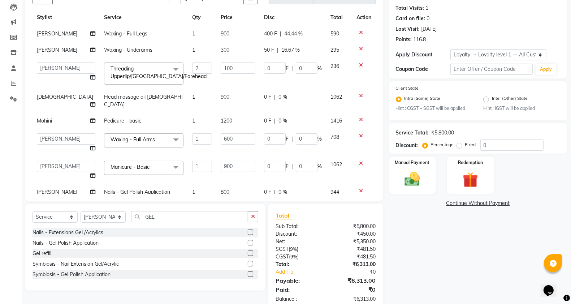
click at [230, 40] on td "900" at bounding box center [237, 34] width 43 height 16
select select "41156"
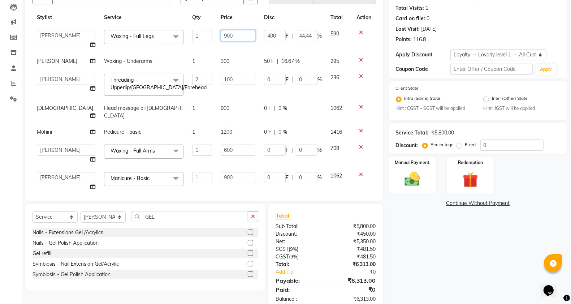
click at [221, 36] on input "900" at bounding box center [238, 35] width 35 height 11
type input "500"
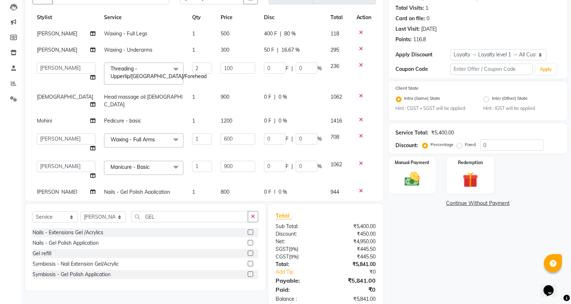
click at [213, 46] on tbody "[PERSON_NAME] Waxing - Full Legs 1 500 400 F | 80 % 118 [PERSON_NAME] Waxing - …" at bounding box center [204, 113] width 343 height 174
click at [216, 137] on td "600" at bounding box center [237, 142] width 43 height 27
click at [221, 133] on input "600" at bounding box center [238, 138] width 35 height 11
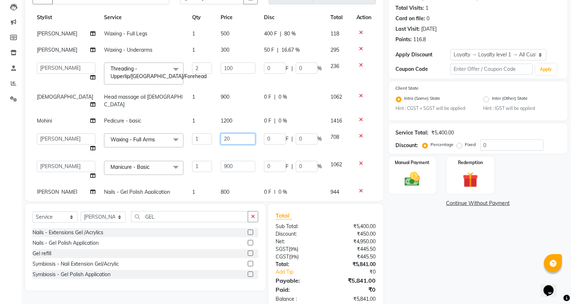
type input "200"
click at [226, 113] on td "1200" at bounding box center [237, 121] width 43 height 16
select select "85326"
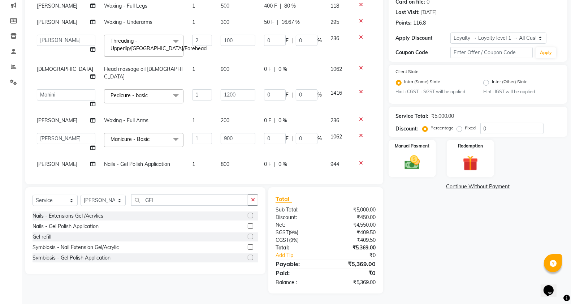
scroll to position [0, 0]
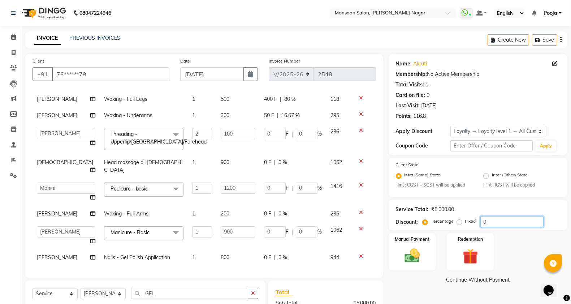
drag, startPoint x: 497, startPoint y: 223, endPoint x: 457, endPoint y: 222, distance: 39.4
click at [457, 224] on div "Percentage Fixed 0" at bounding box center [484, 221] width 120 height 11
type input "3"
type input "6"
type input "3"
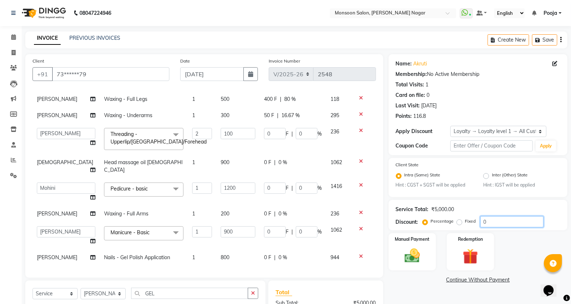
type input "27"
type input "3"
type input "36"
type input "3"
type input "30"
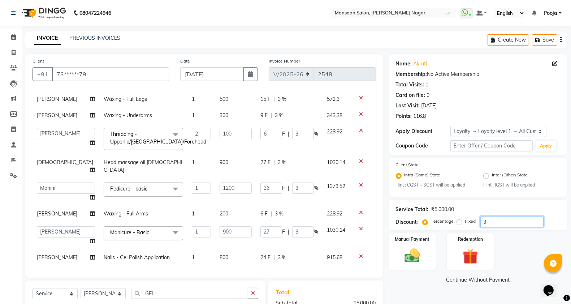
type input "60"
type input "30"
type input "270"
type input "30"
type input "360"
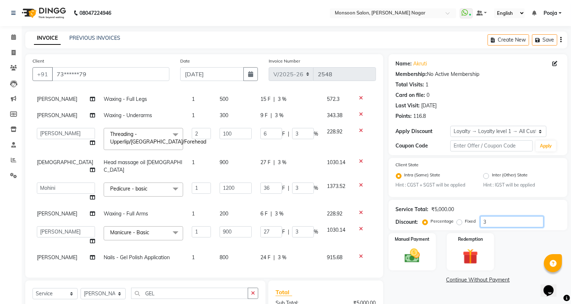
type input "30"
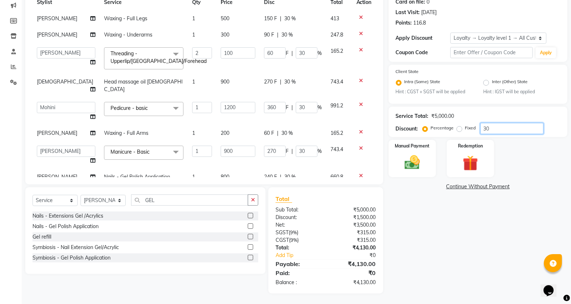
scroll to position [28, 0]
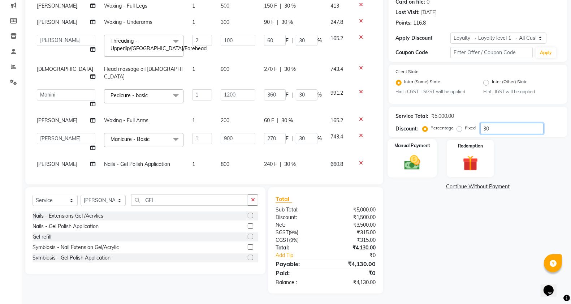
type input "30"
click at [405, 160] on img at bounding box center [412, 162] width 26 height 18
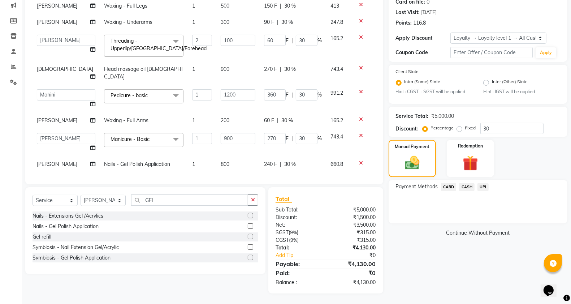
click at [480, 190] on div "UPI" at bounding box center [482, 188] width 14 height 10
click at [481, 188] on span "UPI" at bounding box center [482, 187] width 11 height 8
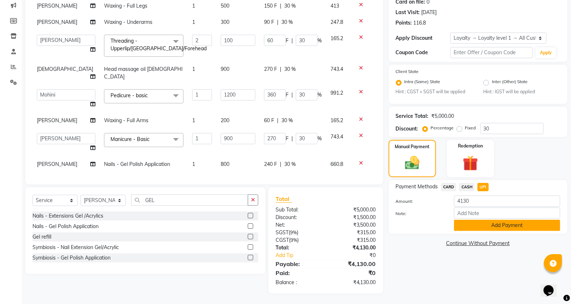
click at [465, 226] on button "Add Payment" at bounding box center [507, 225] width 106 height 11
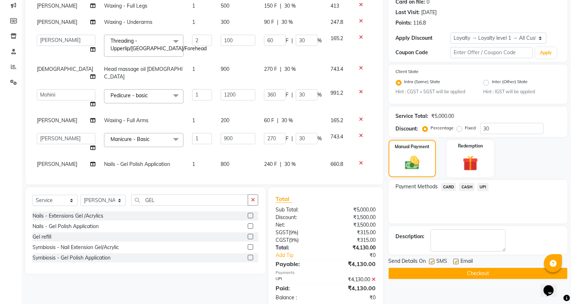
scroll to position [144, 0]
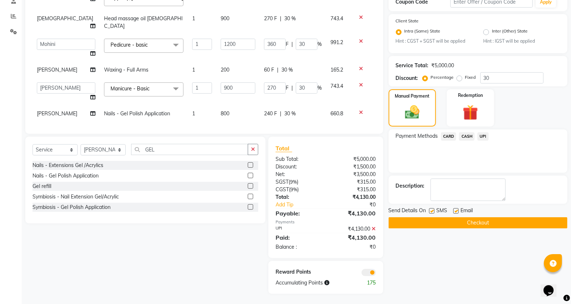
click at [460, 217] on button "Checkout" at bounding box center [478, 222] width 179 height 11
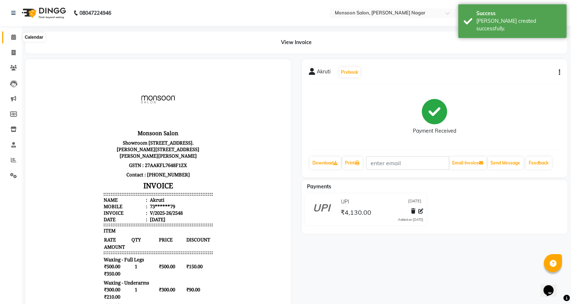
click at [12, 37] on icon at bounding box center [13, 36] width 5 height 5
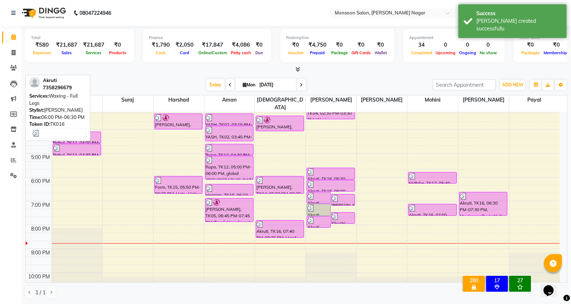
scroll to position [184, 0]
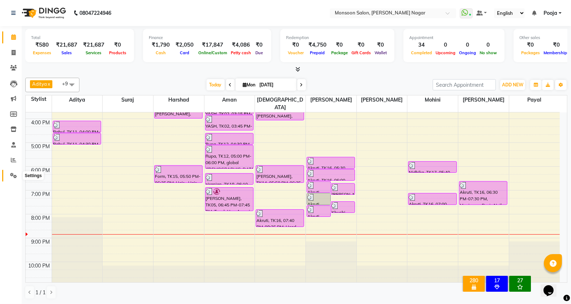
click at [13, 176] on icon at bounding box center [13, 175] width 7 height 5
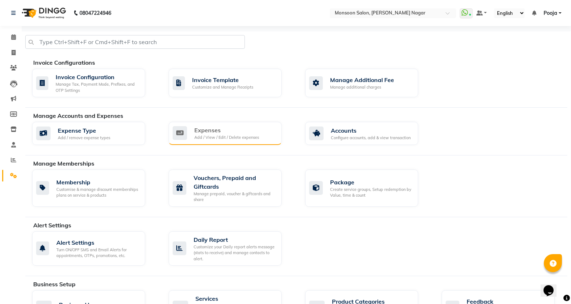
click at [230, 140] on div "Add / View / Edit / Delete expenses" at bounding box center [226, 137] width 65 height 6
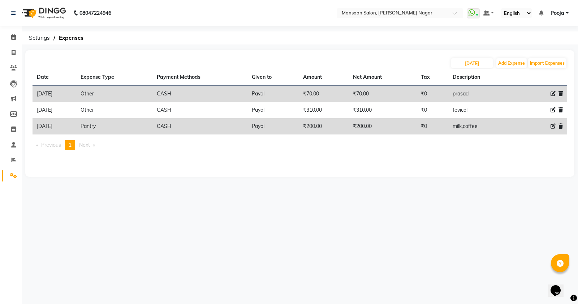
click at [524, 69] on th at bounding box center [522, 77] width 16 height 17
click at [508, 64] on button "Add Expense" at bounding box center [511, 63] width 30 height 10
select select "1"
select select "3767"
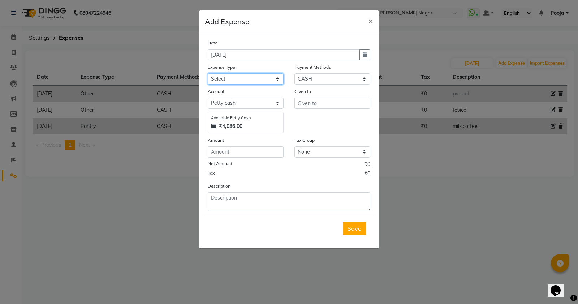
click at [217, 82] on select "Select Advance Salary Cash transfer by credit Cash transfer to bank Client Snac…" at bounding box center [246, 78] width 76 height 11
select select "10042"
click at [208, 73] on select "Select Advance Salary Cash transfer by credit Cash transfer to bank Client Snac…" at bounding box center [246, 78] width 76 height 11
click at [340, 101] on input "text" at bounding box center [332, 103] width 76 height 11
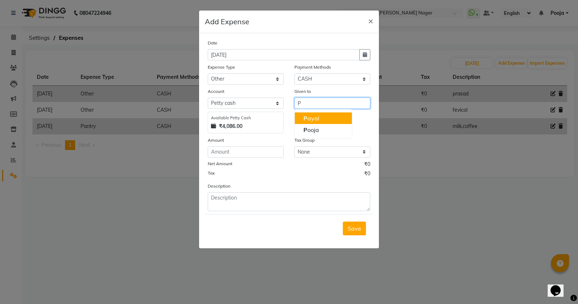
click at [317, 120] on ngb-highlight "P ayal" at bounding box center [311, 117] width 16 height 7
type input "Payal"
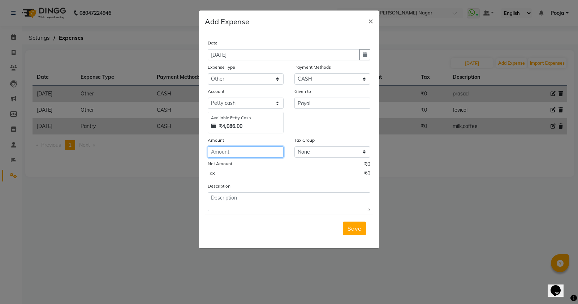
click at [246, 153] on input "number" at bounding box center [246, 151] width 76 height 11
type input "353"
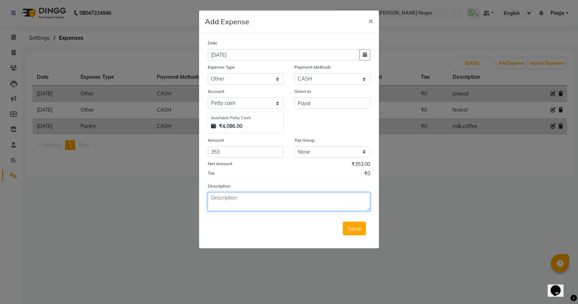
click at [251, 203] on textarea at bounding box center [289, 201] width 163 height 19
type textarea "NAVRATNA OIL"
click at [347, 228] on button "Save" at bounding box center [354, 228] width 23 height 14
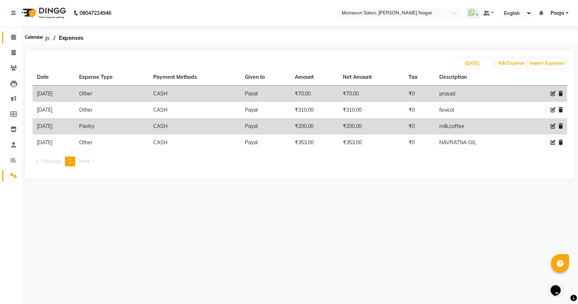
click at [10, 33] on span at bounding box center [13, 37] width 13 height 8
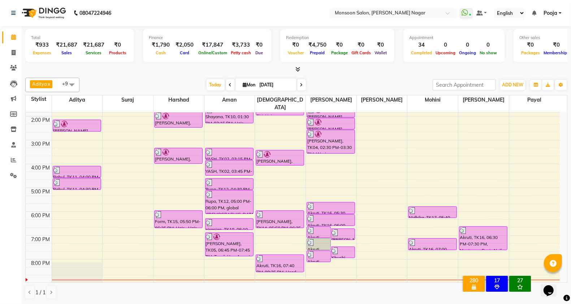
scroll to position [184, 0]
